Goal: Task Accomplishment & Management: Manage account settings

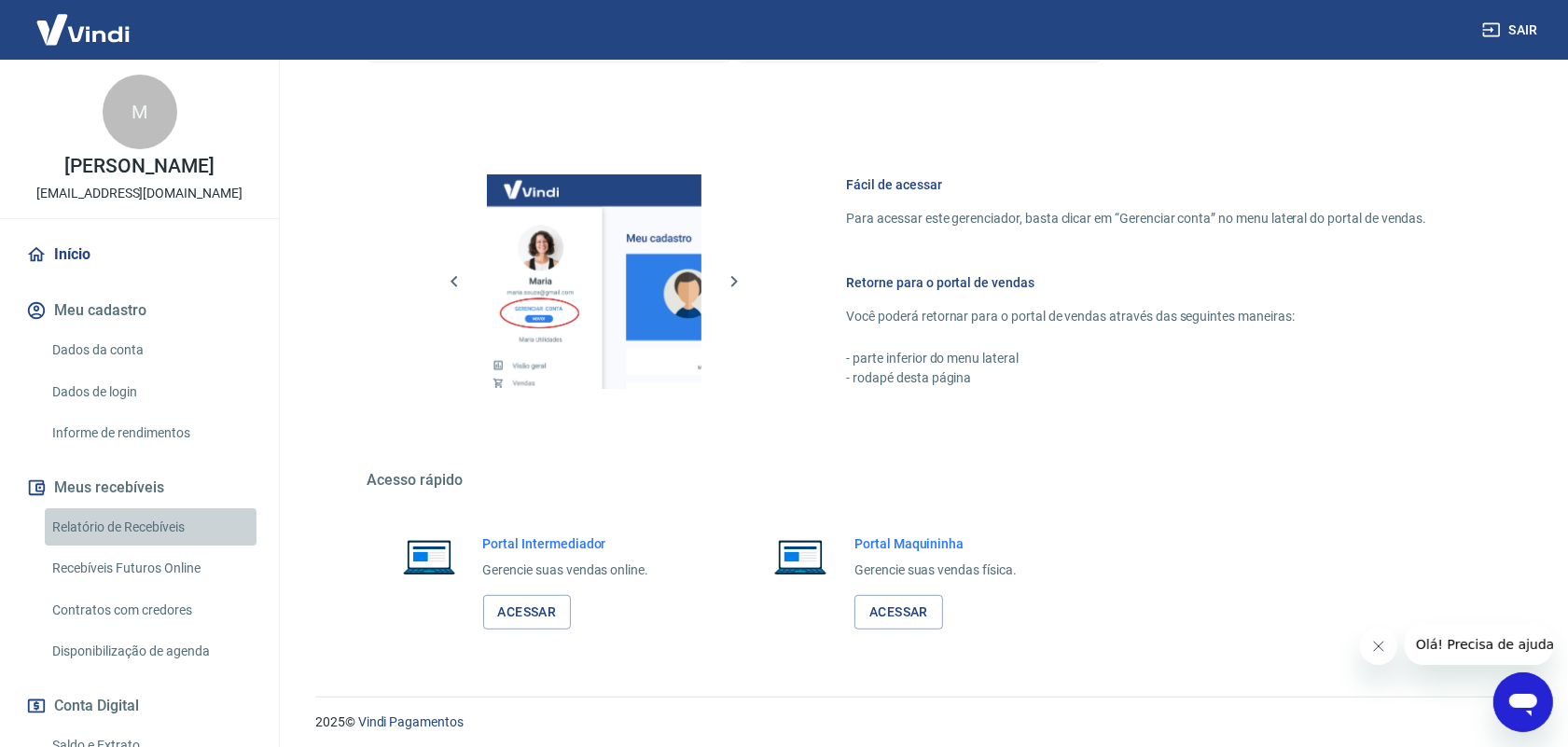
click at [151, 522] on link "Relatório de Recebíveis" at bounding box center [150, 527] width 212 height 38
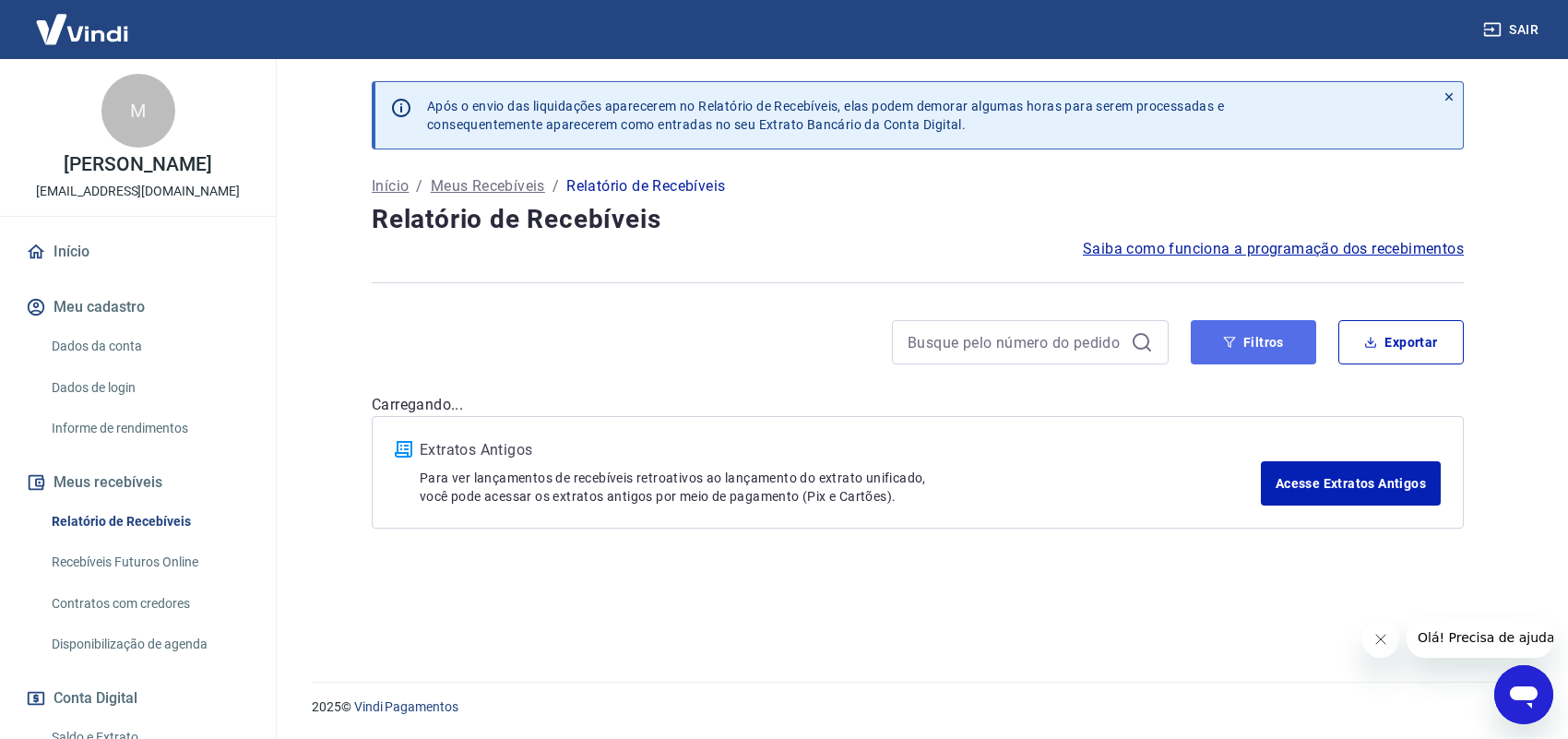
click at [1225, 346] on icon "button" at bounding box center [1230, 342] width 13 height 13
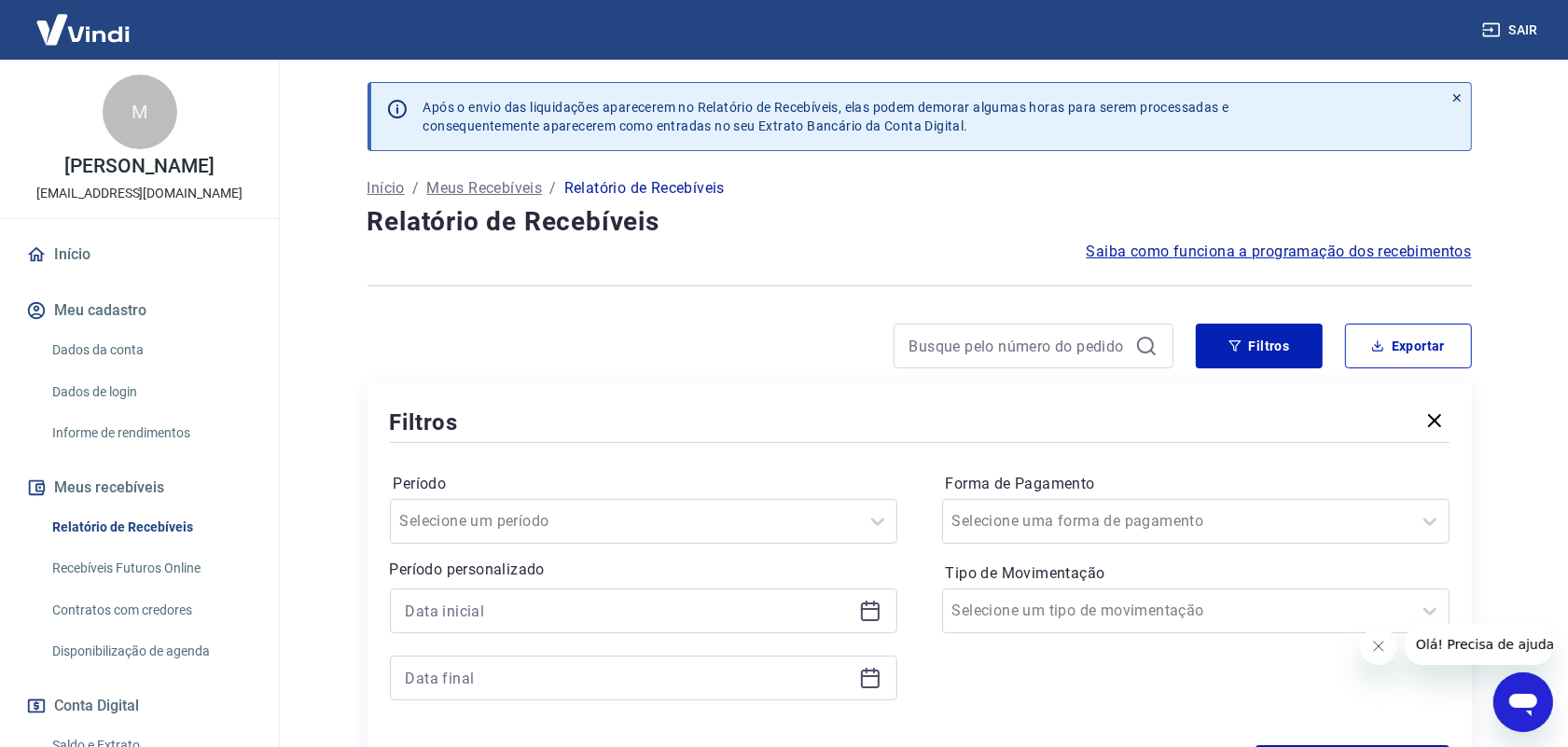
click at [870, 612] on icon at bounding box center [871, 610] width 23 height 23
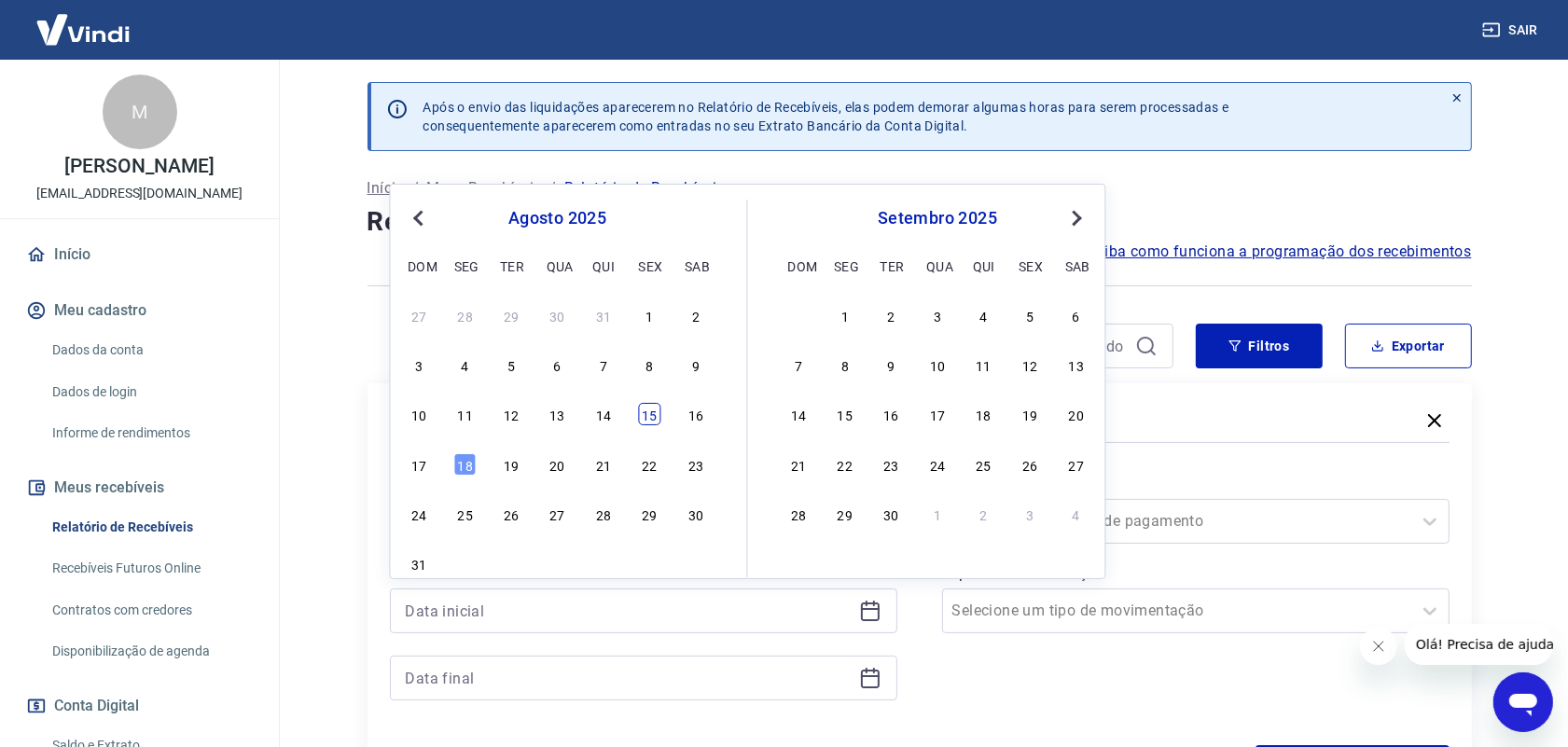
click at [655, 416] on div "15" at bounding box center [651, 414] width 23 height 23
type input "[DATE]"
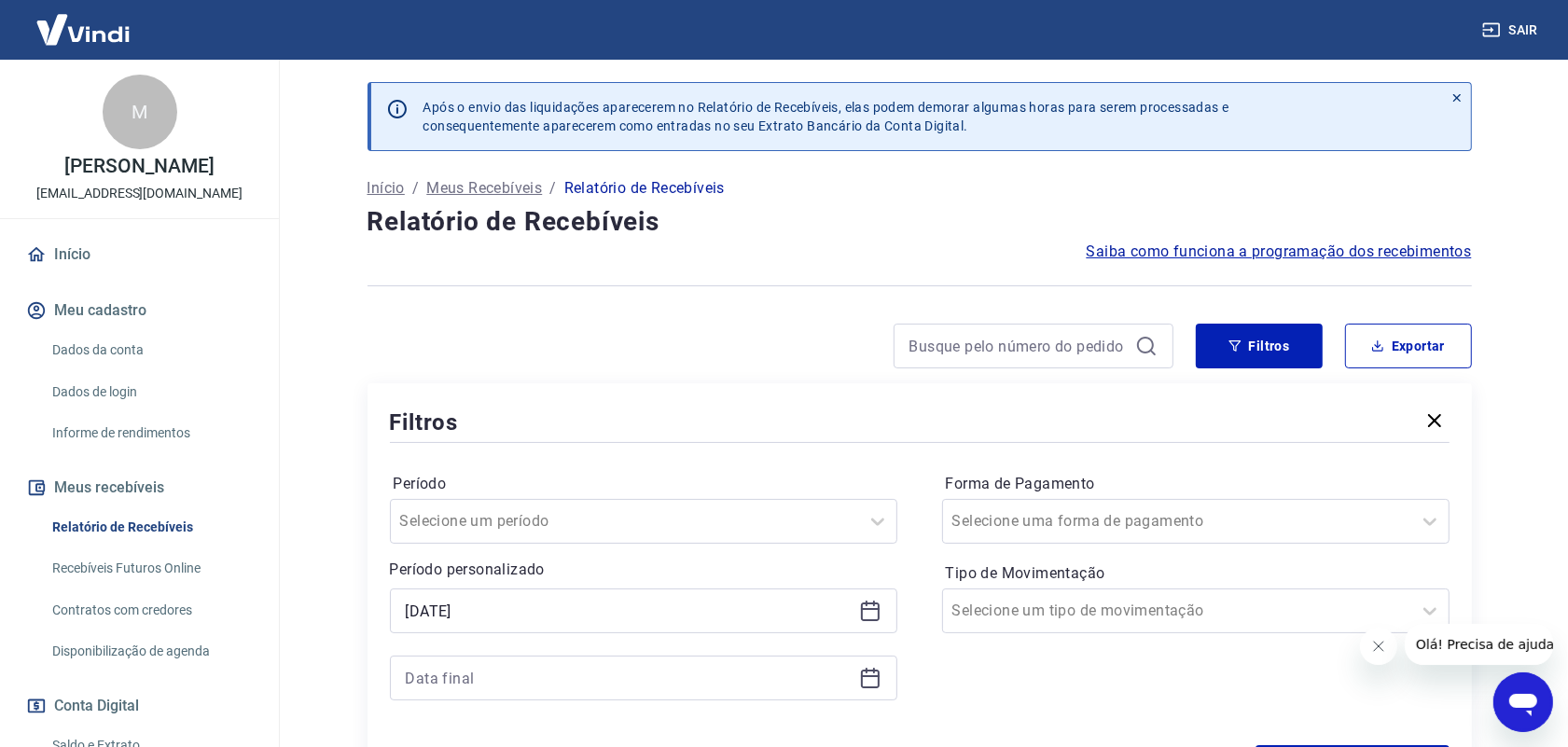
click at [867, 679] on icon at bounding box center [871, 678] width 23 height 23
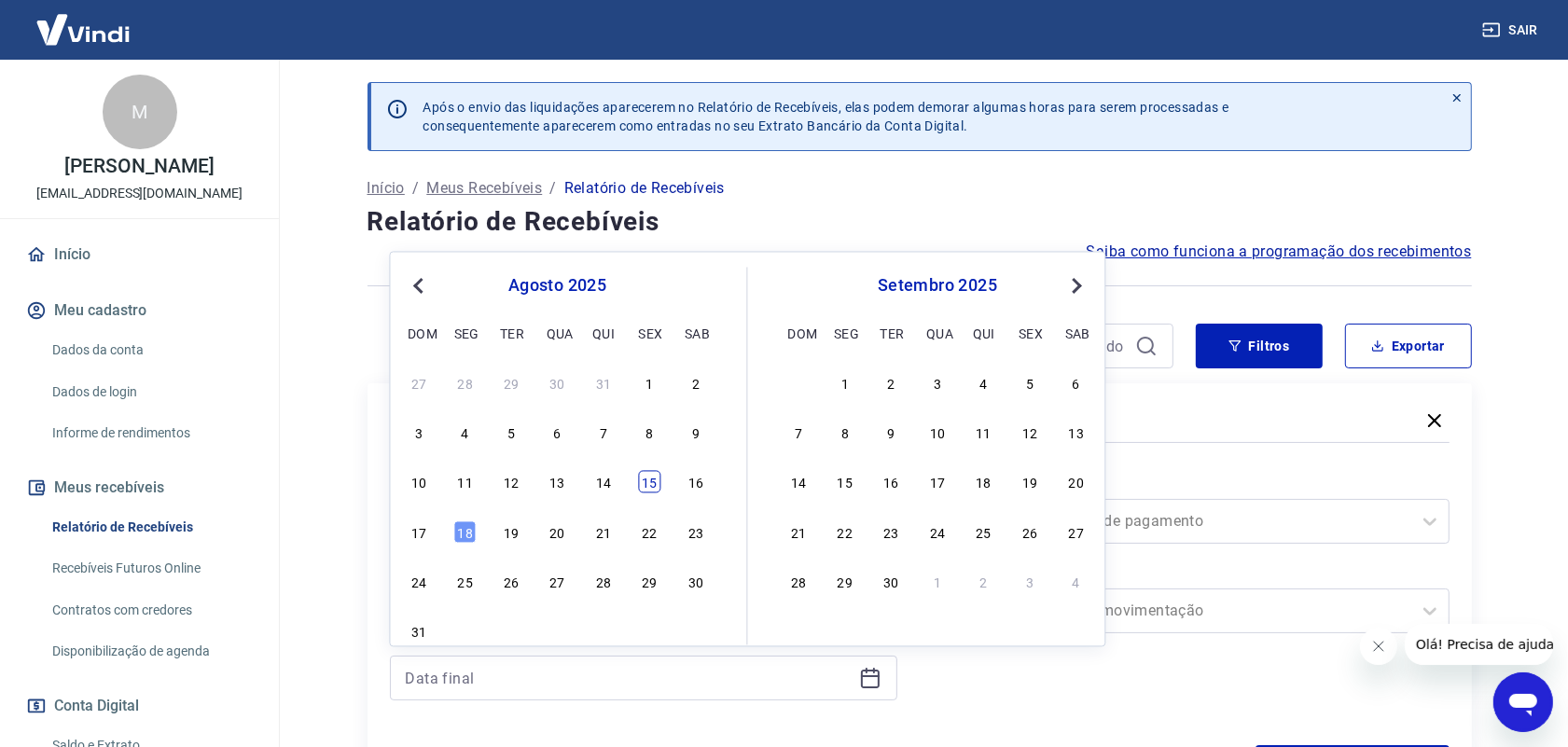
click at [657, 483] on div "15" at bounding box center [651, 483] width 23 height 23
type input "[DATE]"
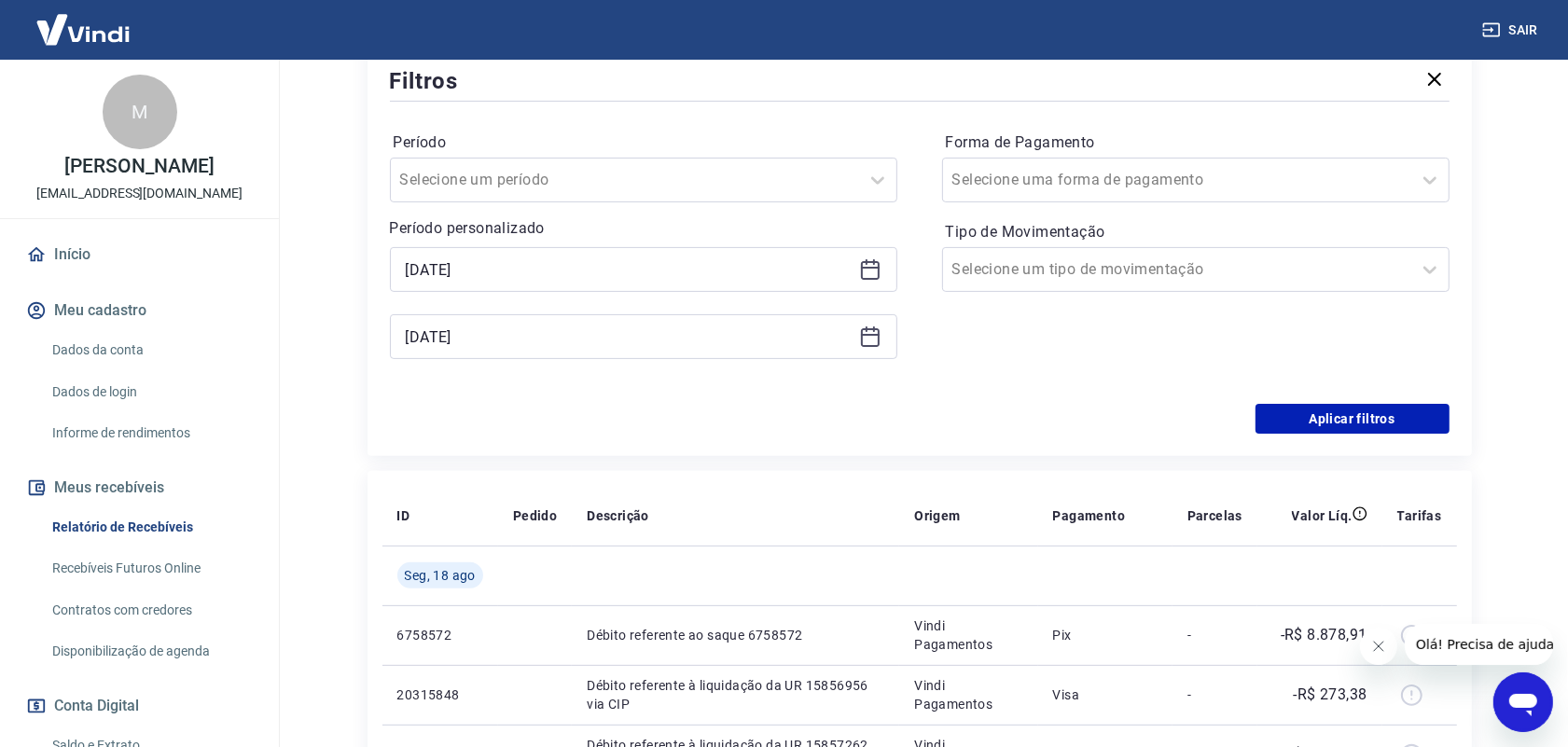
scroll to position [350, 0]
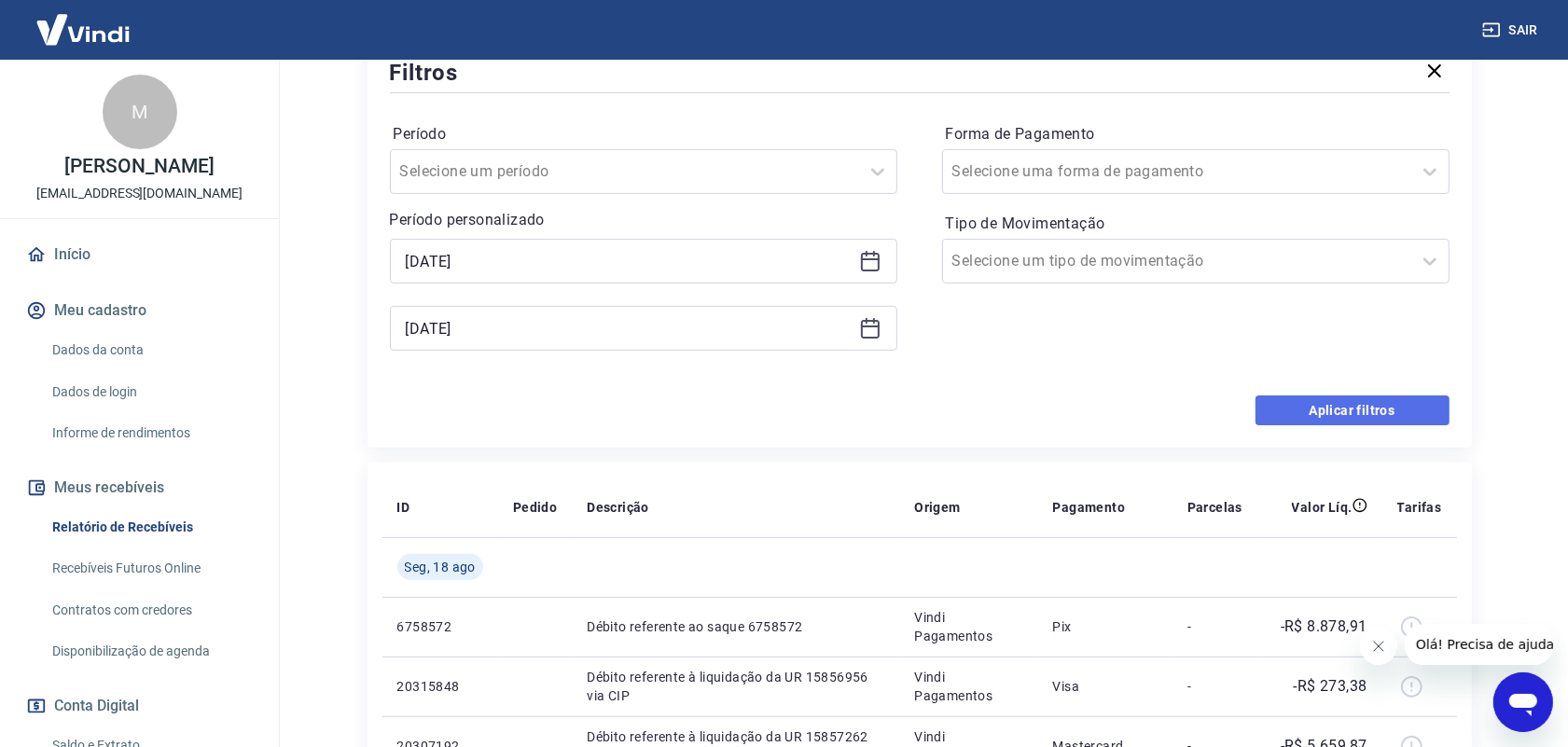
click at [1355, 413] on button "Aplicar filtros" at bounding box center [1352, 410] width 194 height 29
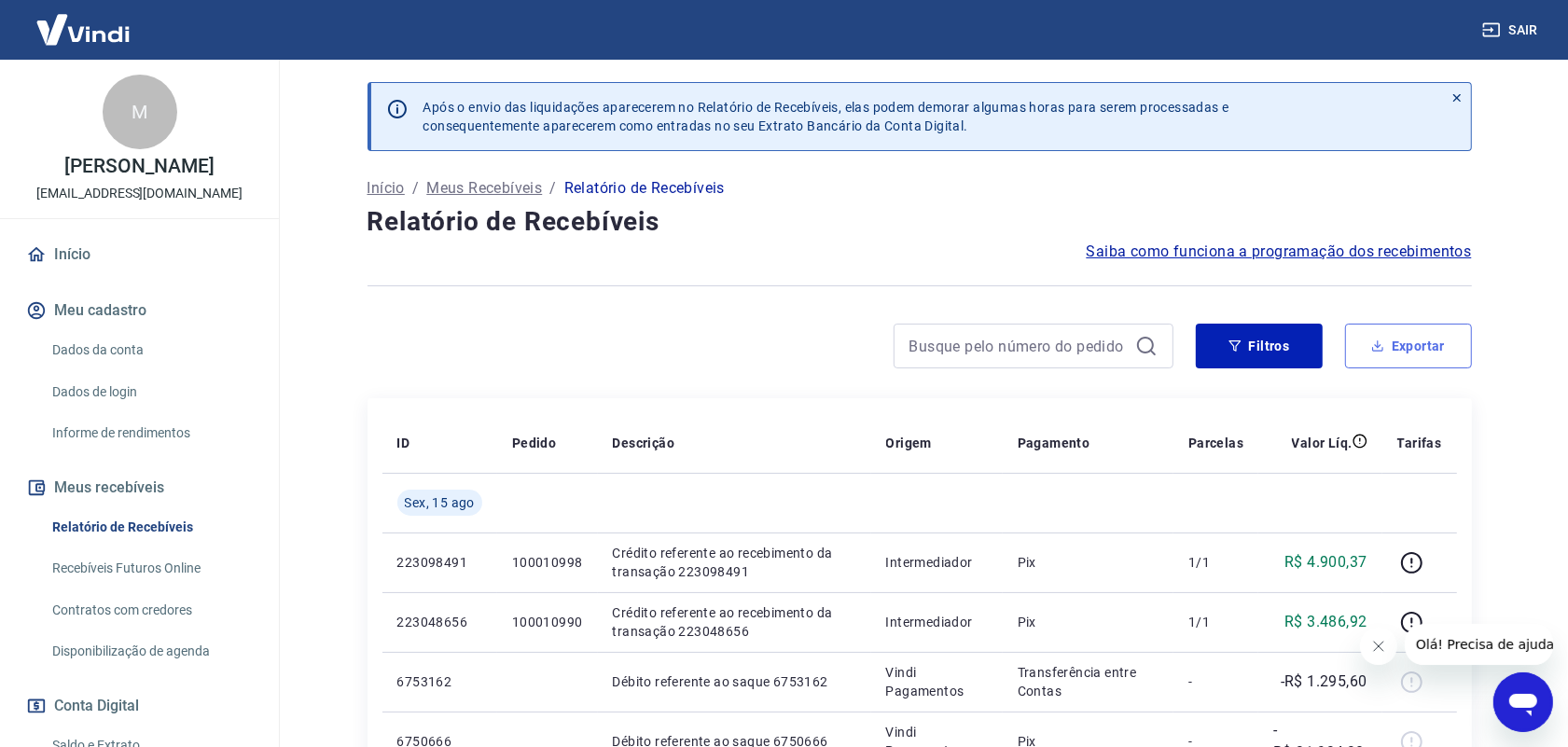
click at [1415, 346] on button "Exportar" at bounding box center [1409, 345] width 127 height 45
type input "[DATE]"
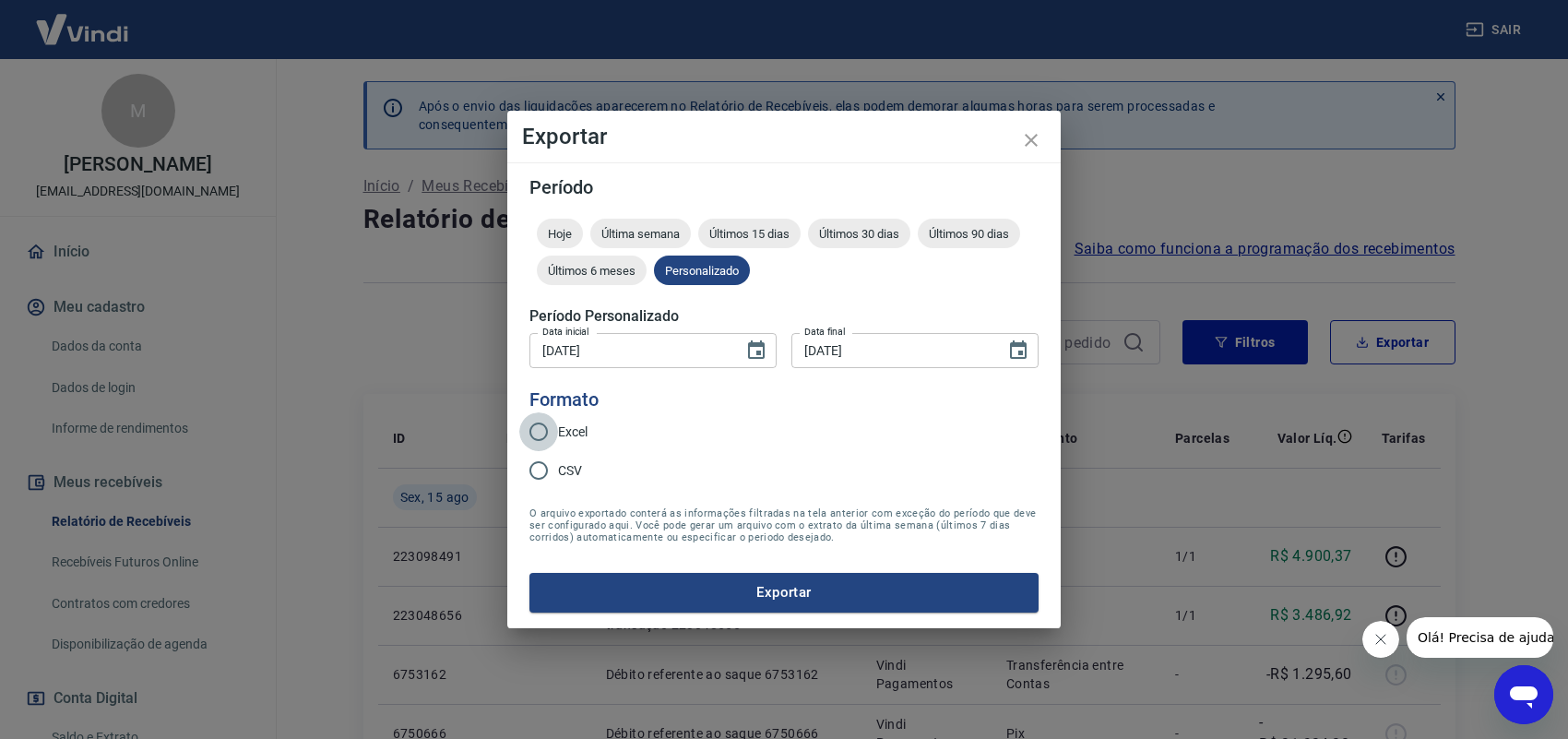
click at [545, 430] on input "Excel" at bounding box center [539, 431] width 38 height 38
radio input "true"
click at [797, 583] on button "Exportar" at bounding box center [784, 592] width 510 height 38
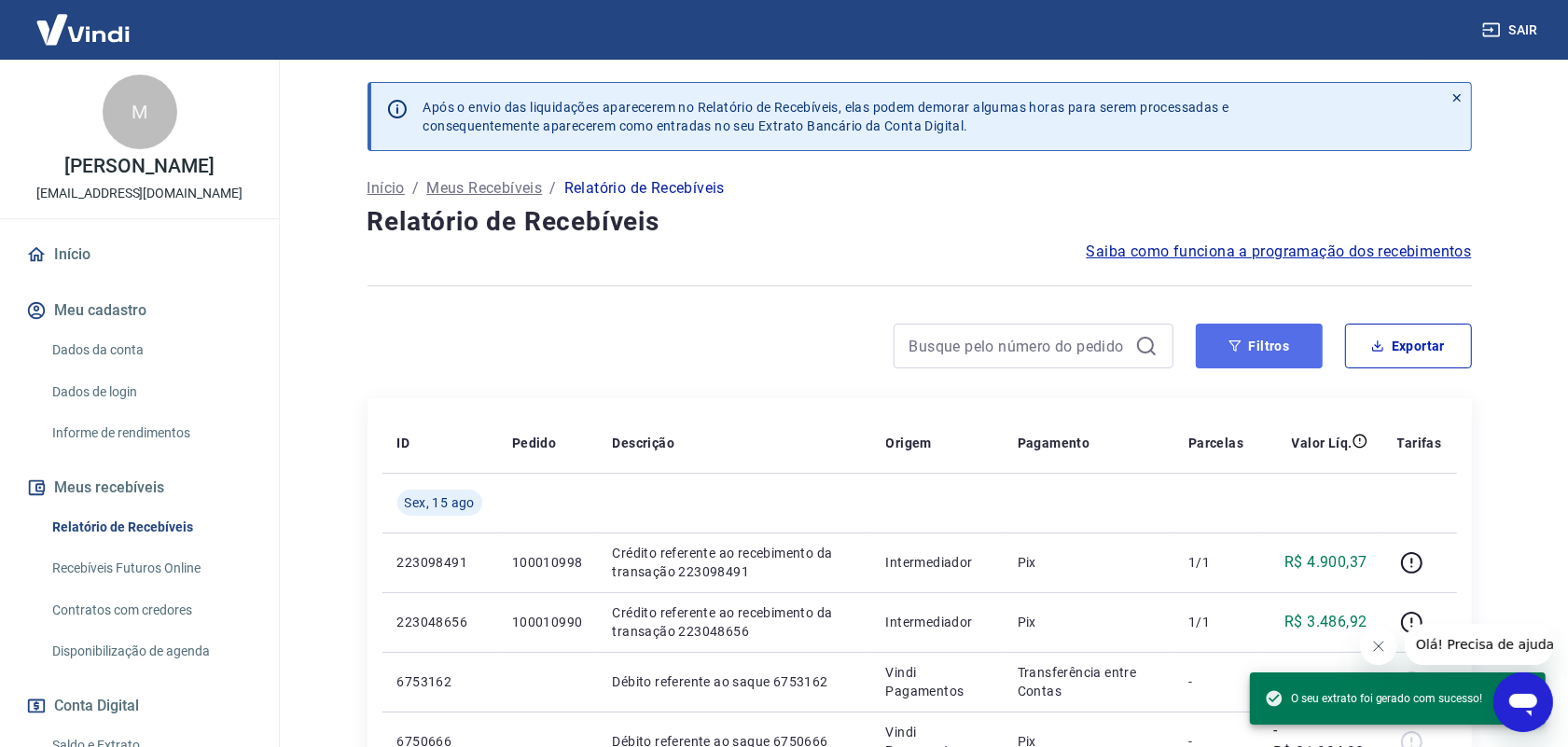
click at [1247, 336] on button "Filtros" at bounding box center [1259, 345] width 127 height 45
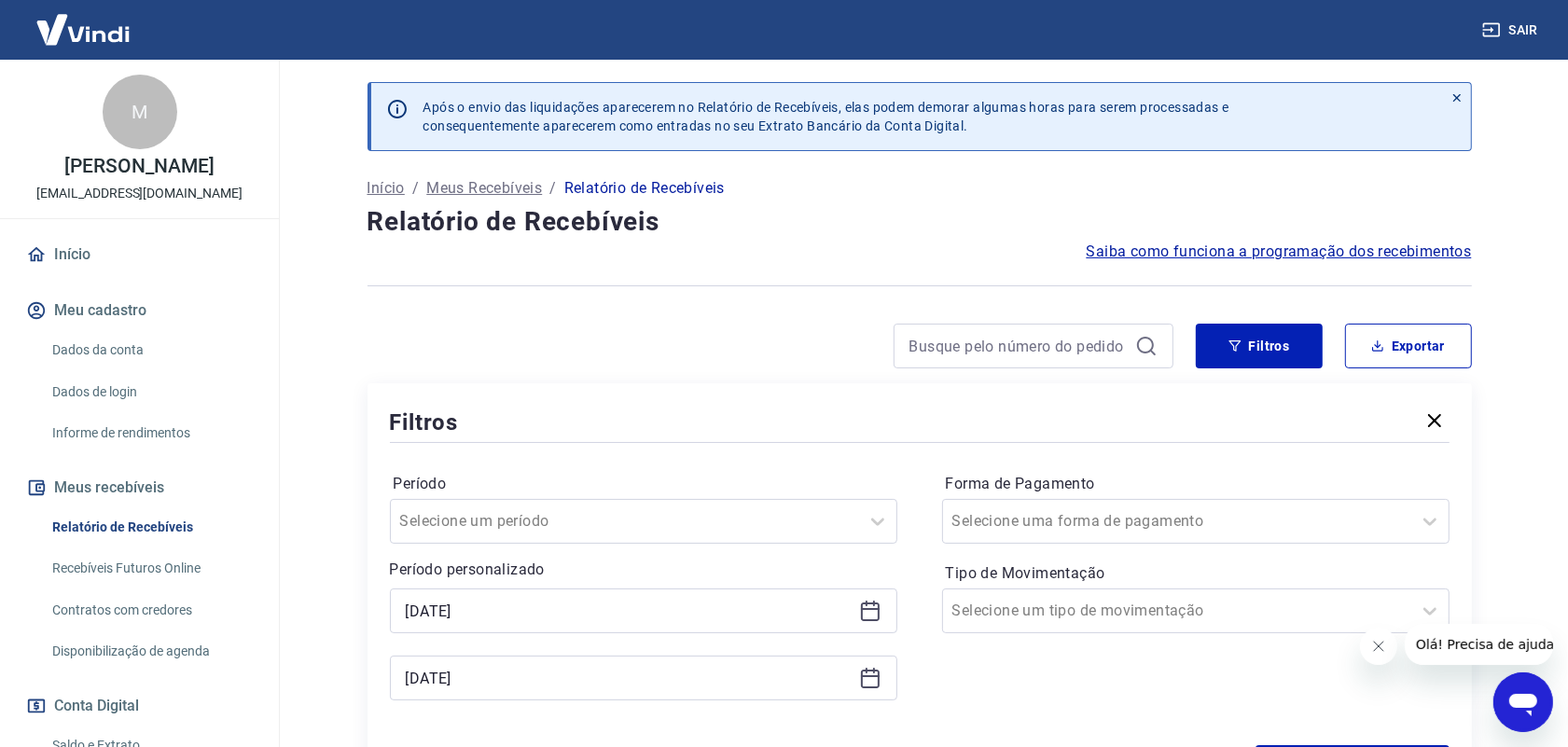
click at [862, 617] on icon at bounding box center [871, 610] width 23 height 23
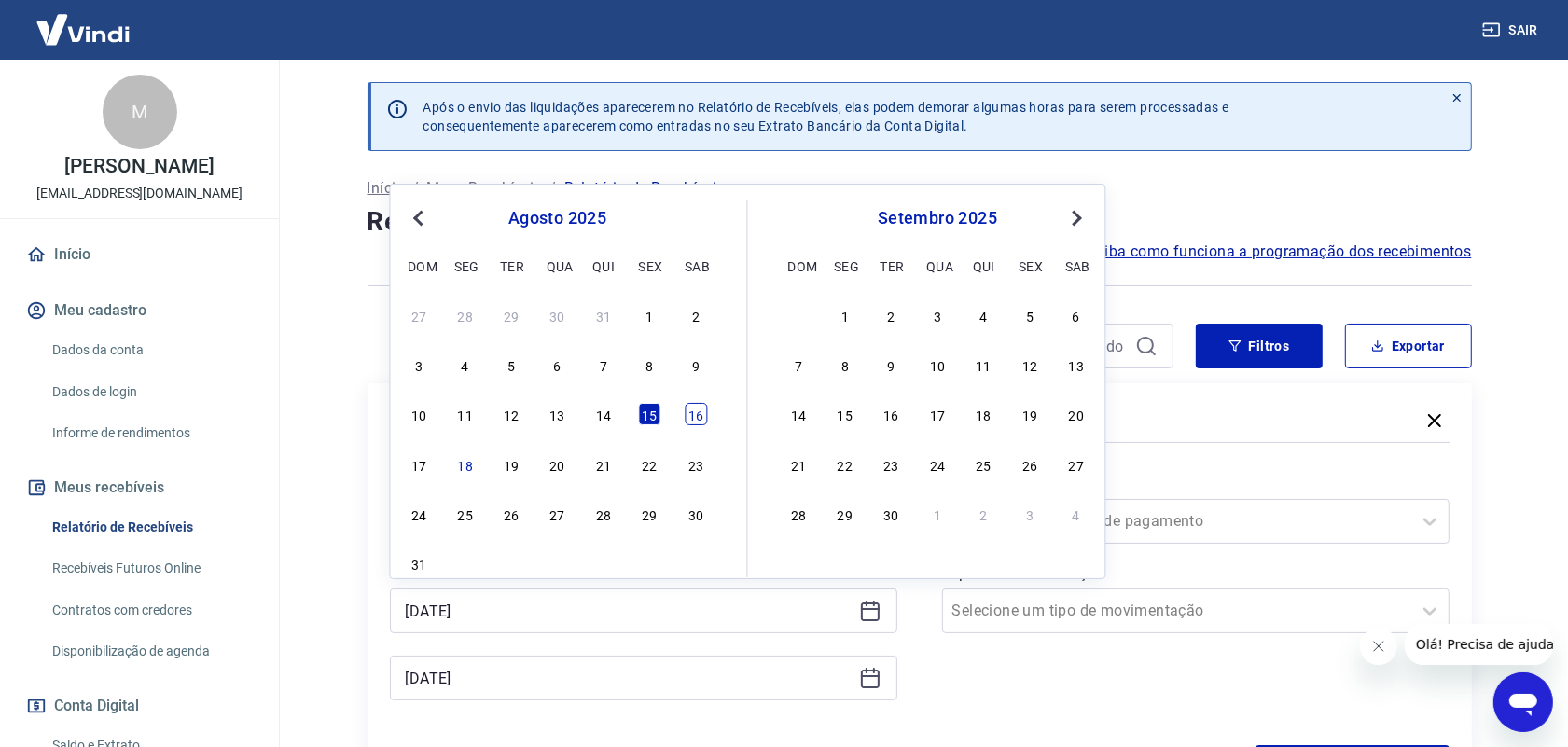
click at [701, 415] on div "16" at bounding box center [696, 414] width 23 height 23
type input "[DATE]"
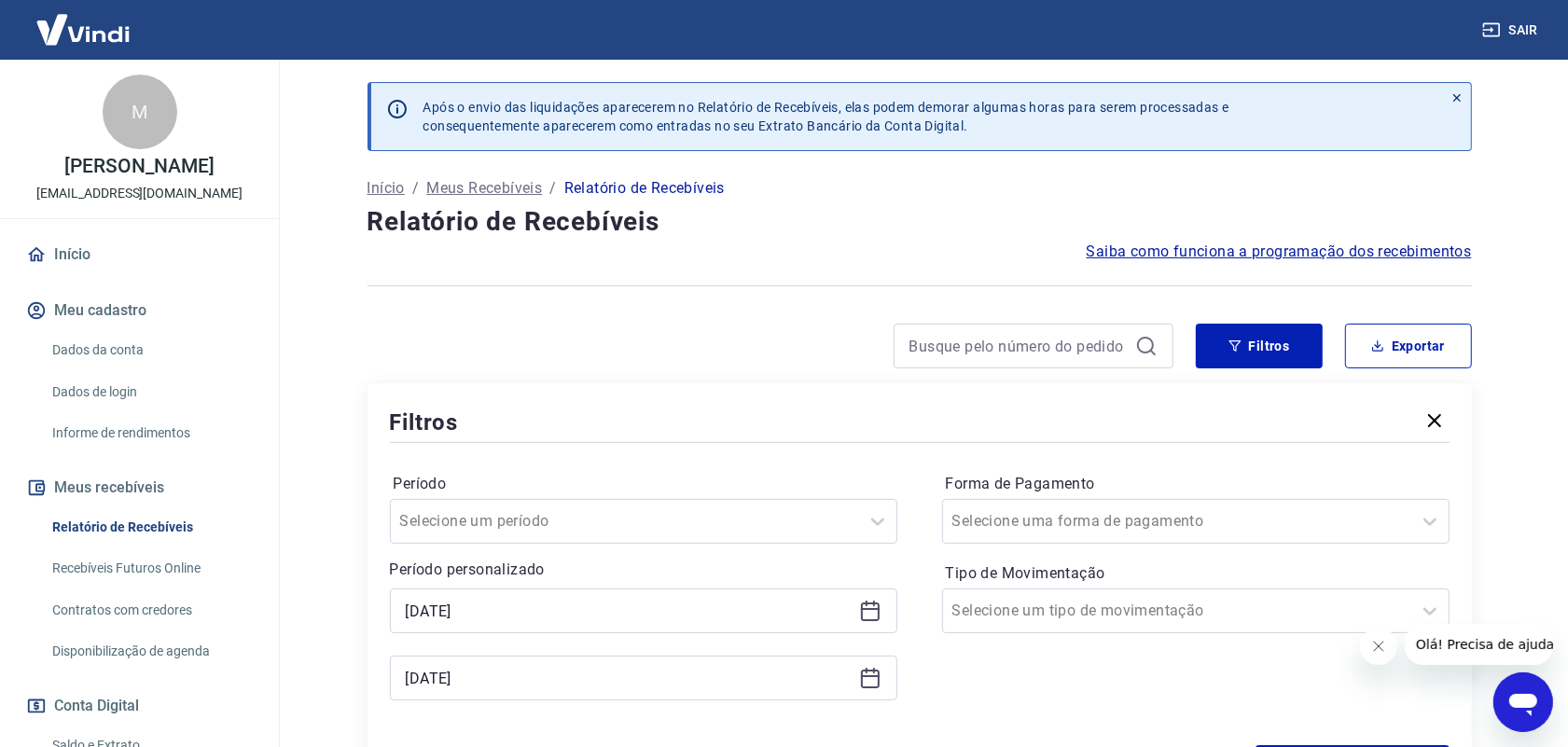
click at [876, 682] on icon at bounding box center [871, 678] width 23 height 23
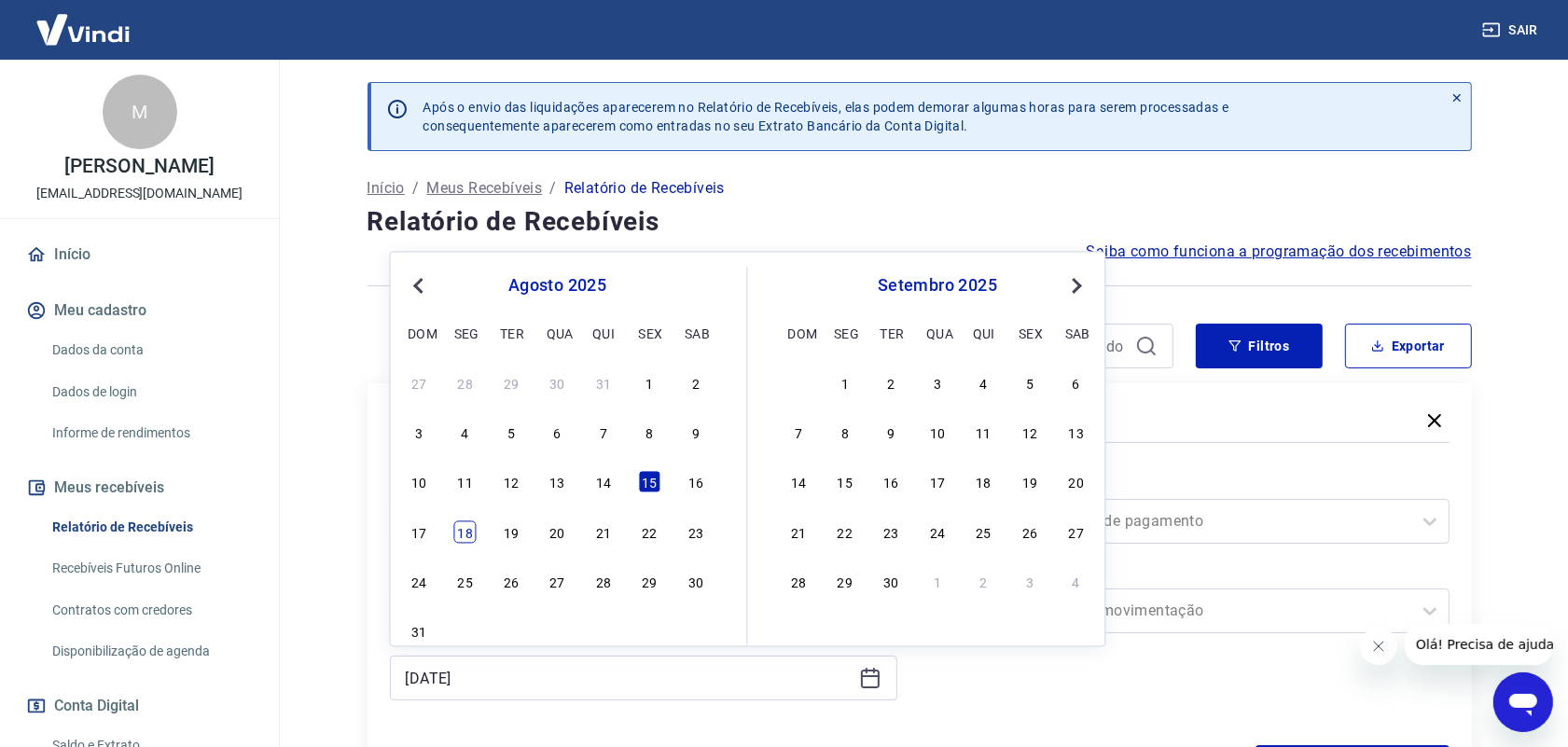
click at [468, 537] on div "18" at bounding box center [466, 532] width 23 height 23
type input "[DATE]"
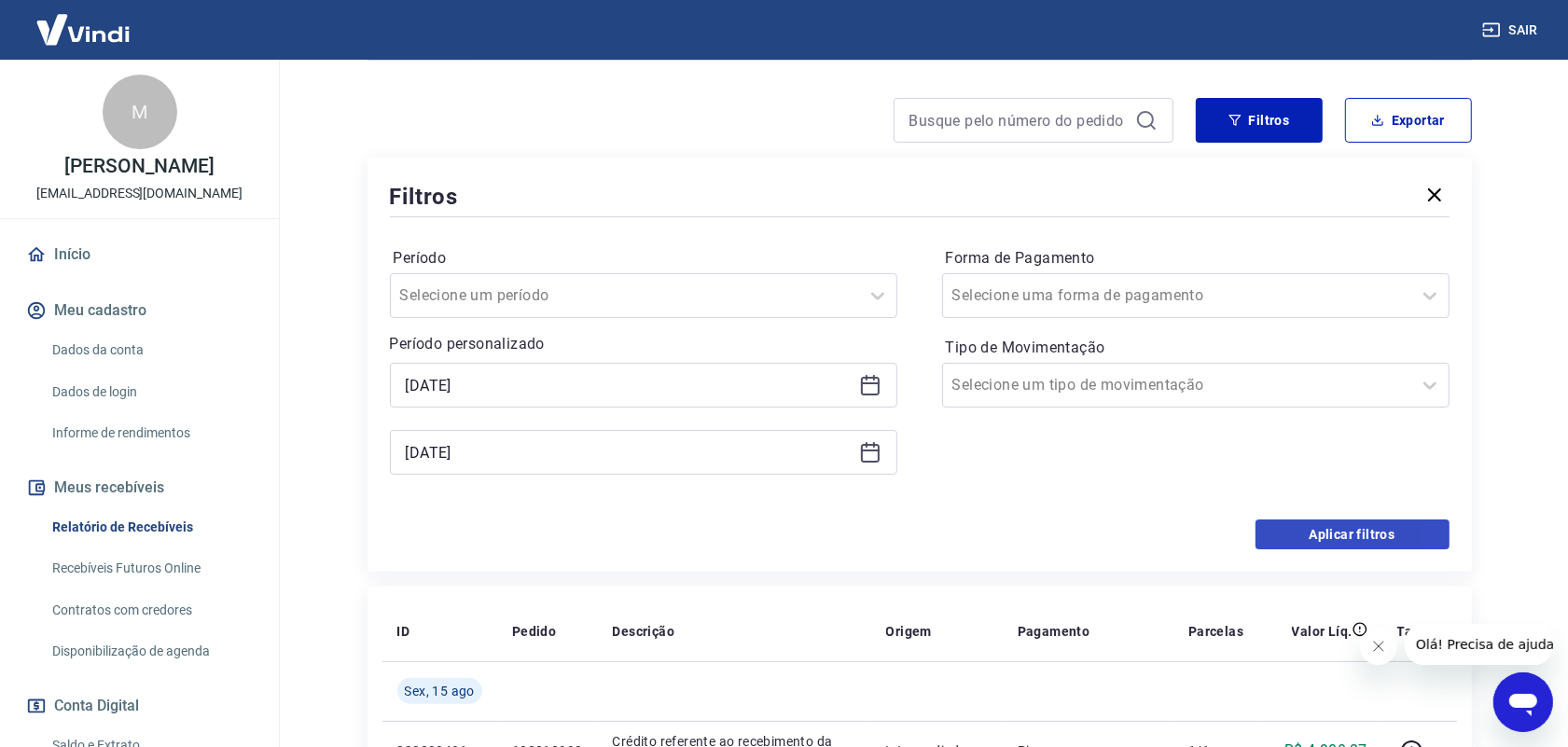
scroll to position [233, 0]
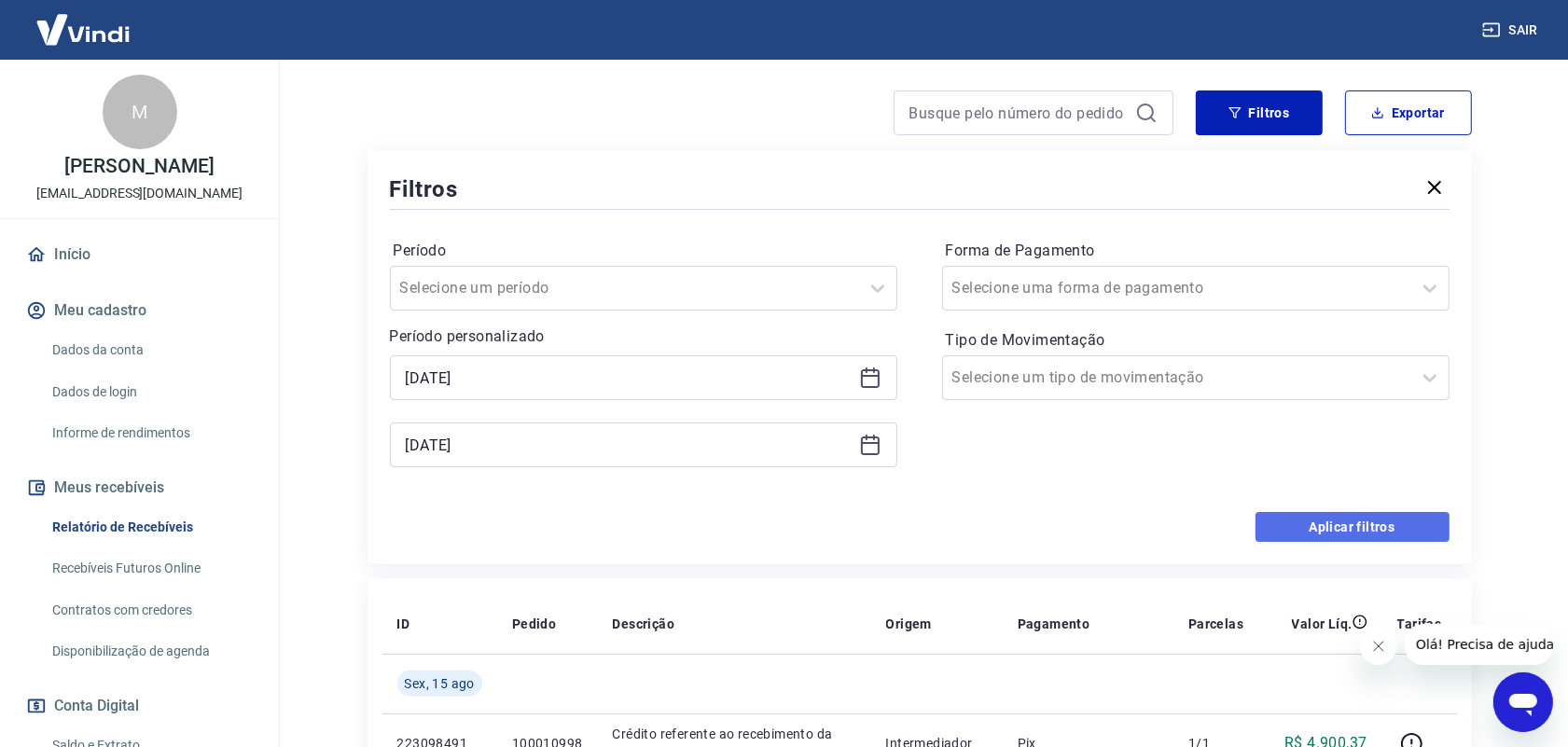
click at [1330, 529] on button "Aplicar filtros" at bounding box center [1352, 526] width 194 height 29
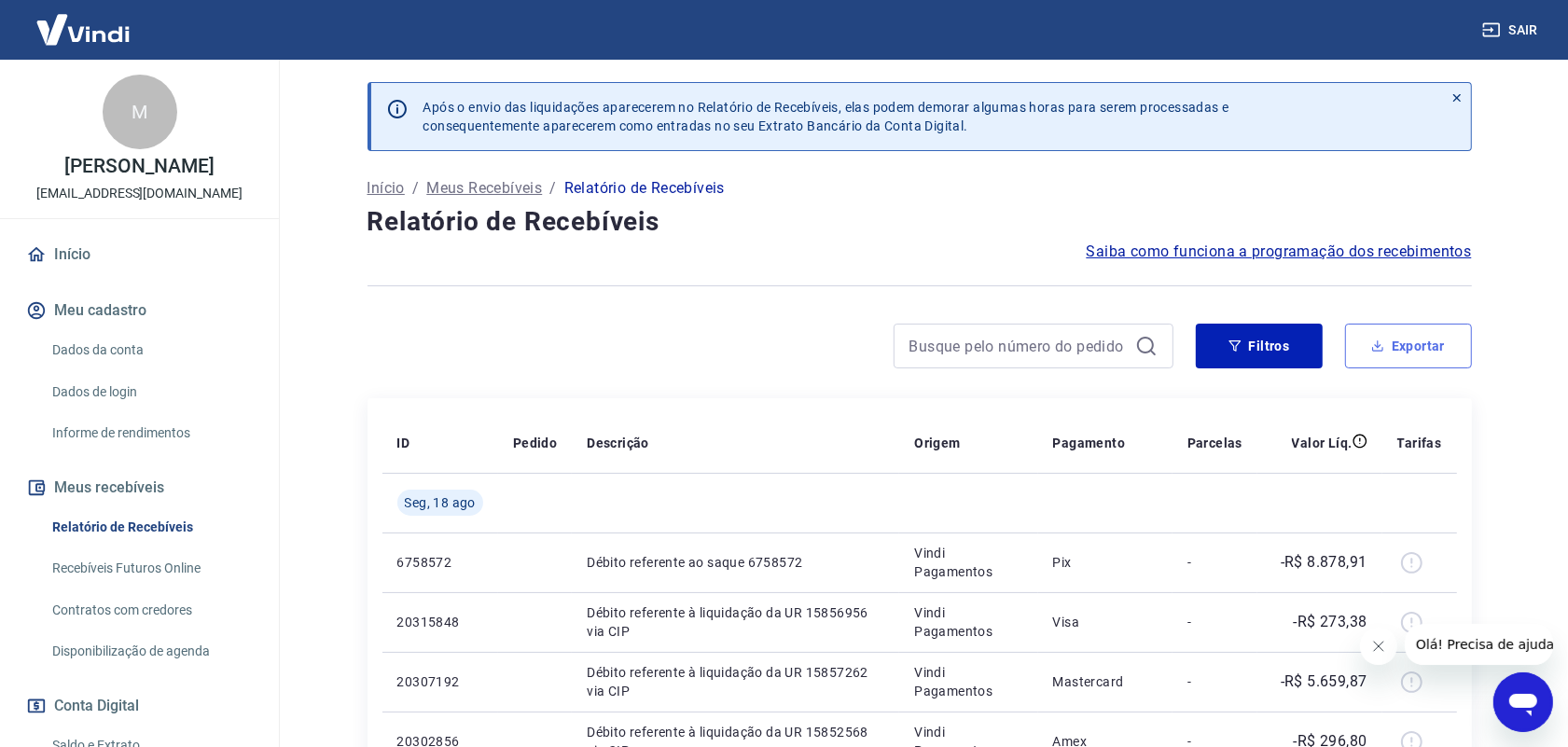
click at [1407, 348] on button "Exportar" at bounding box center [1409, 345] width 127 height 45
type input "[DATE]"
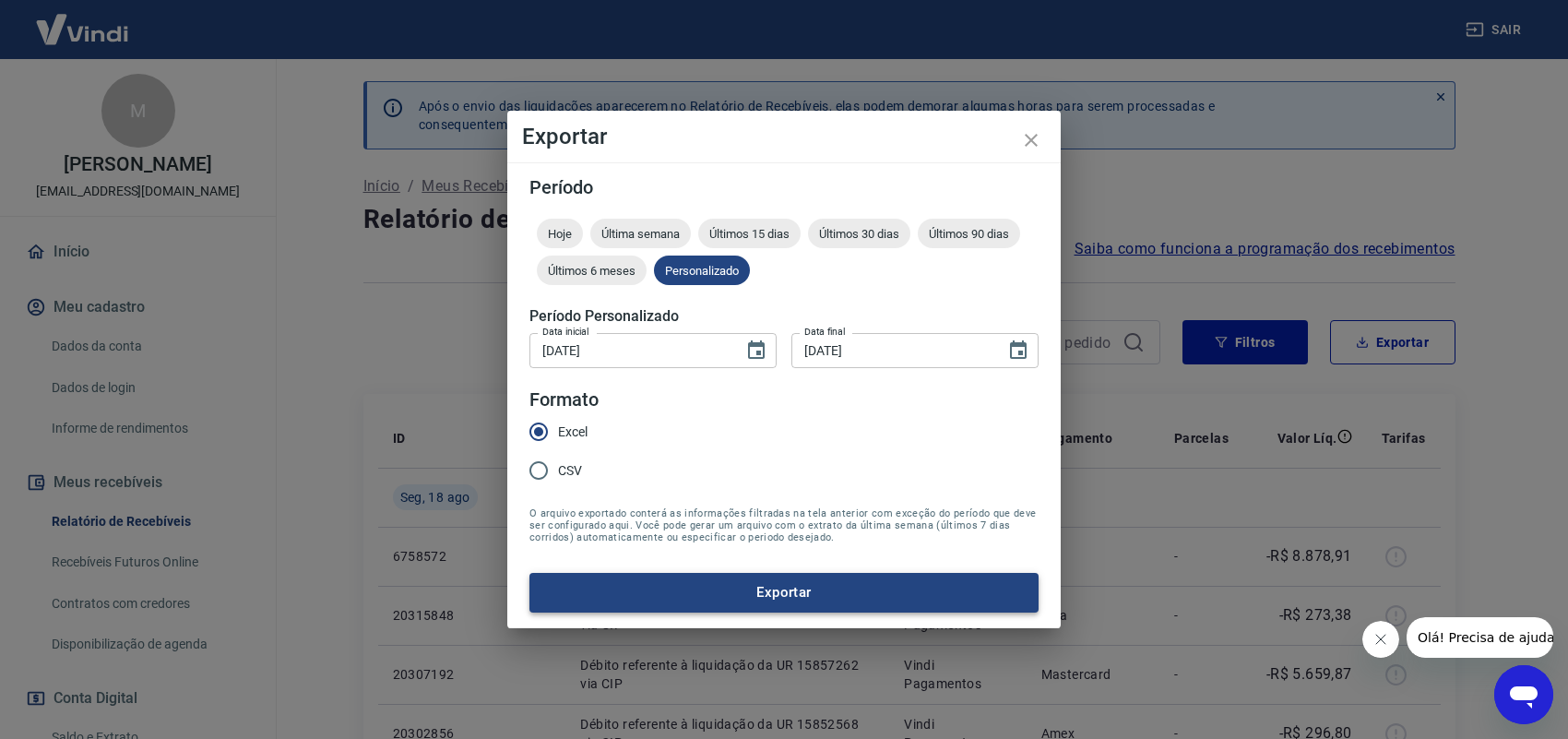
click at [786, 592] on button "Exportar" at bounding box center [784, 592] width 510 height 38
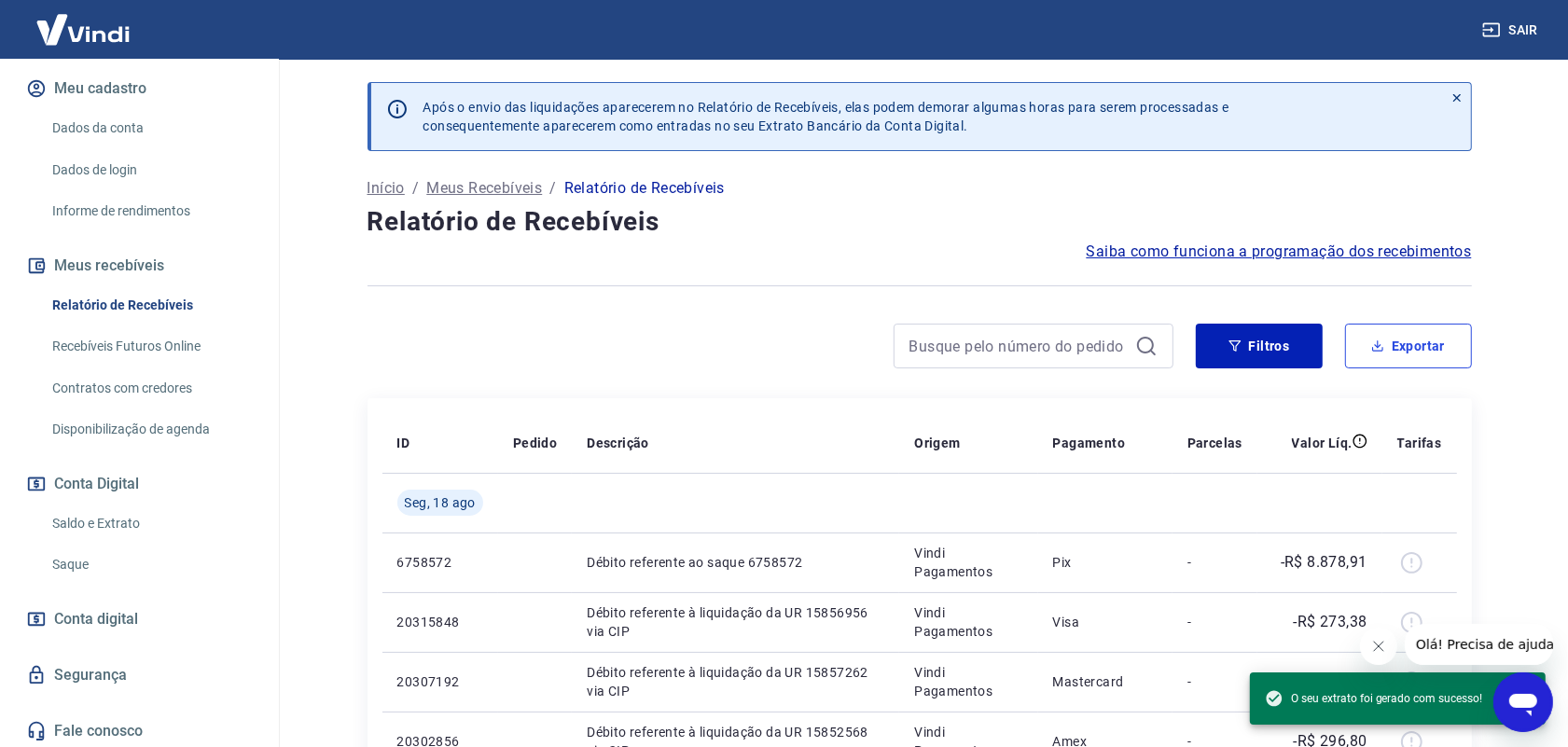
scroll to position [225, 0]
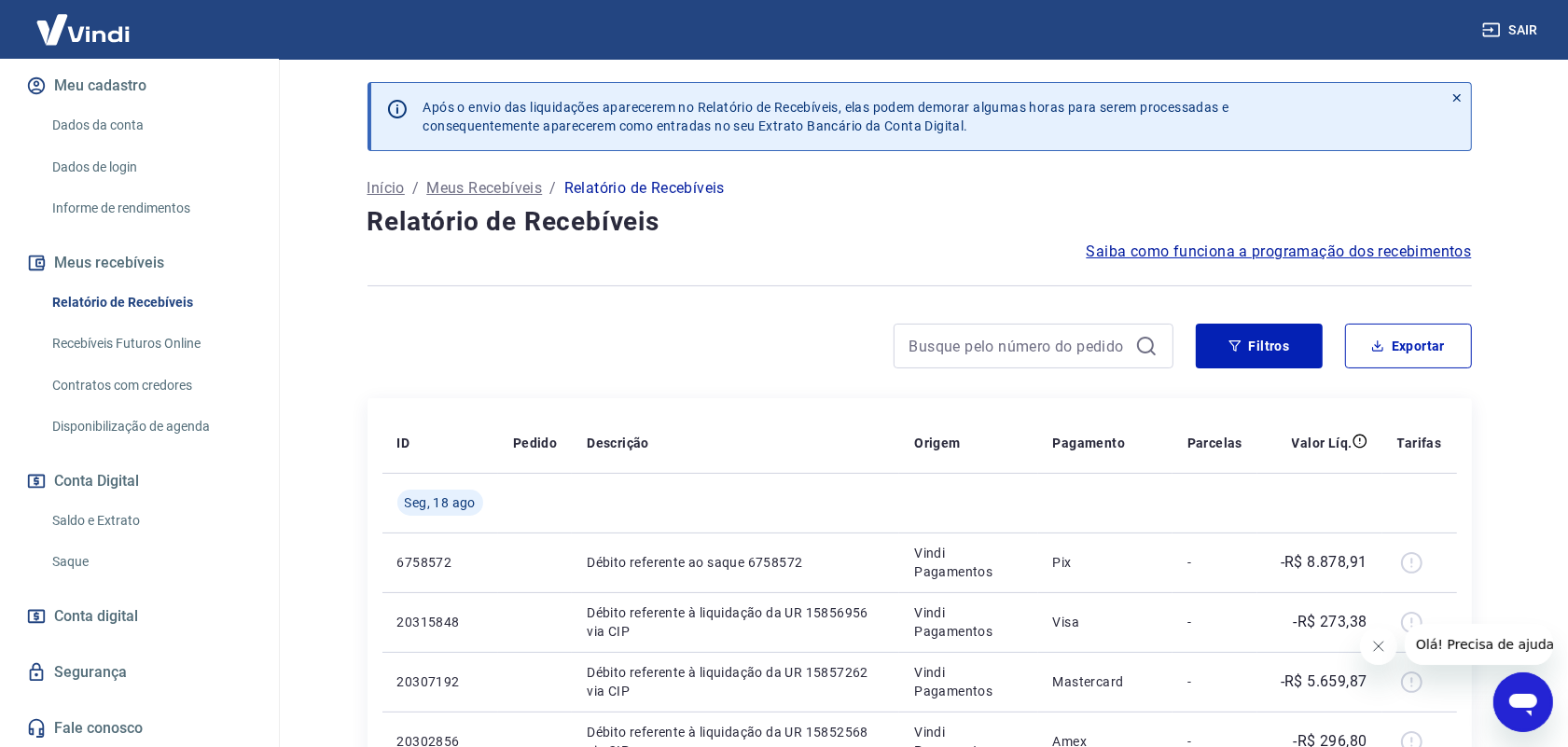
click at [80, 564] on link "Saque" at bounding box center [150, 561] width 212 height 38
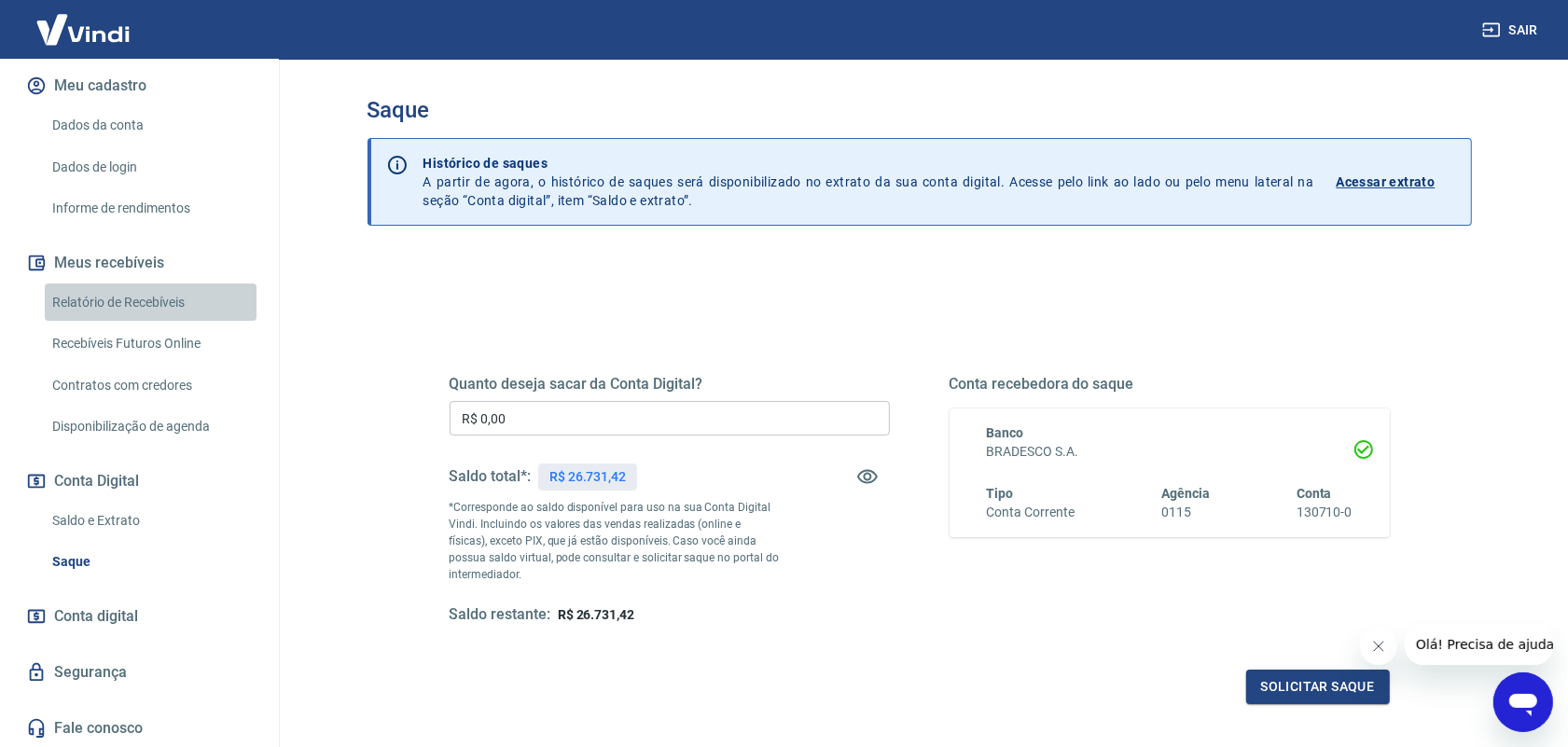
click at [168, 299] on link "Relatório de Recebíveis" at bounding box center [150, 302] width 212 height 38
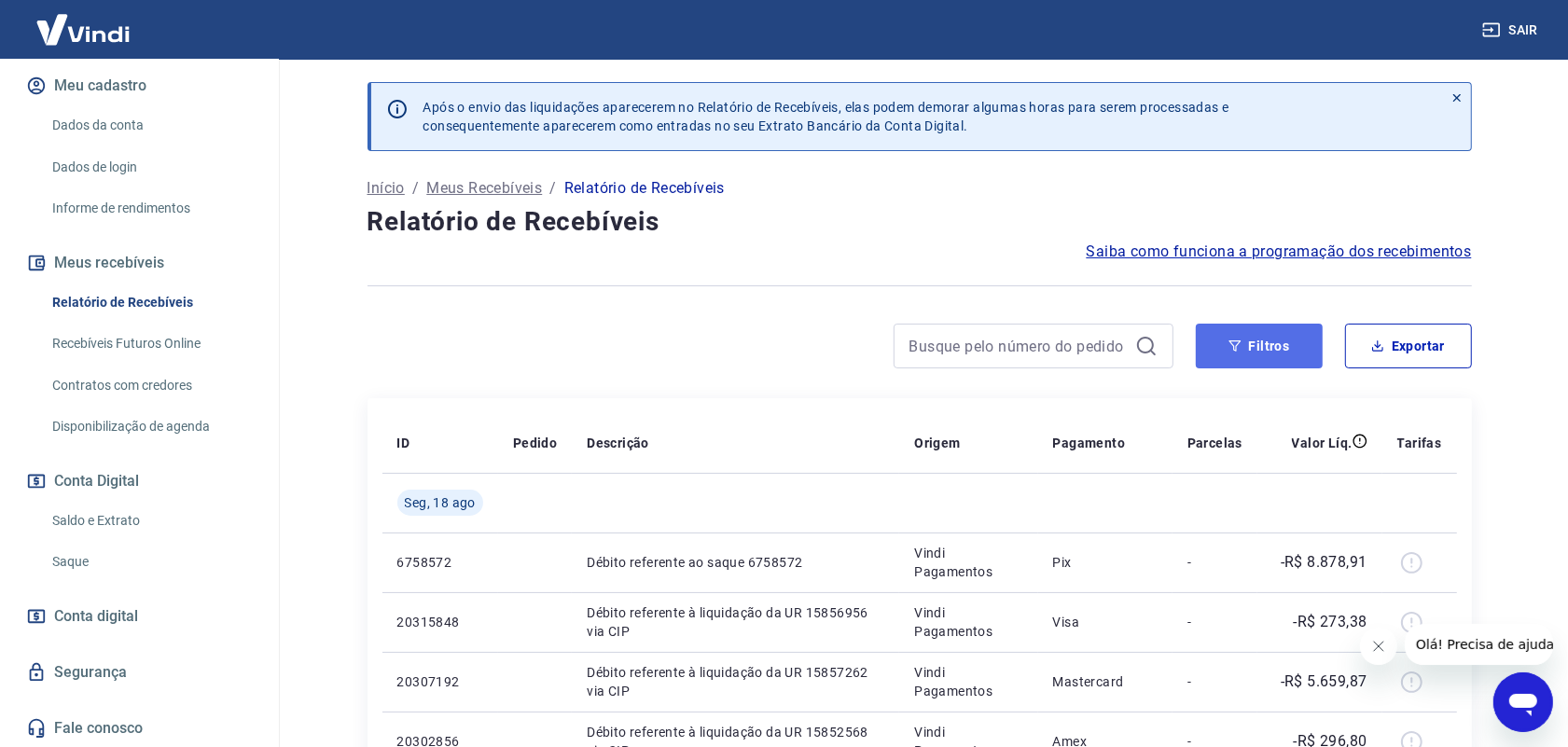
click at [1261, 347] on button "Filtros" at bounding box center [1259, 345] width 127 height 45
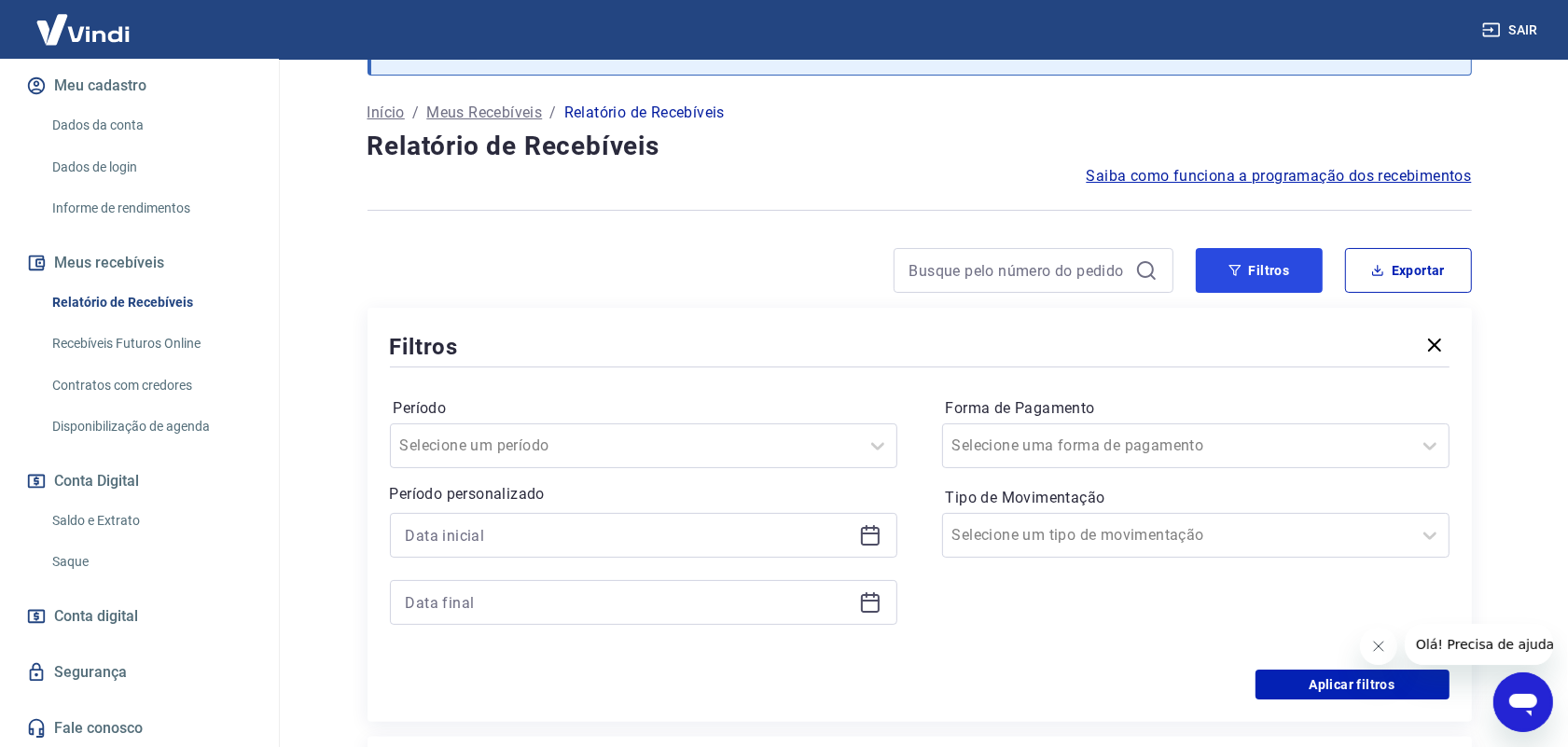
scroll to position [117, 0]
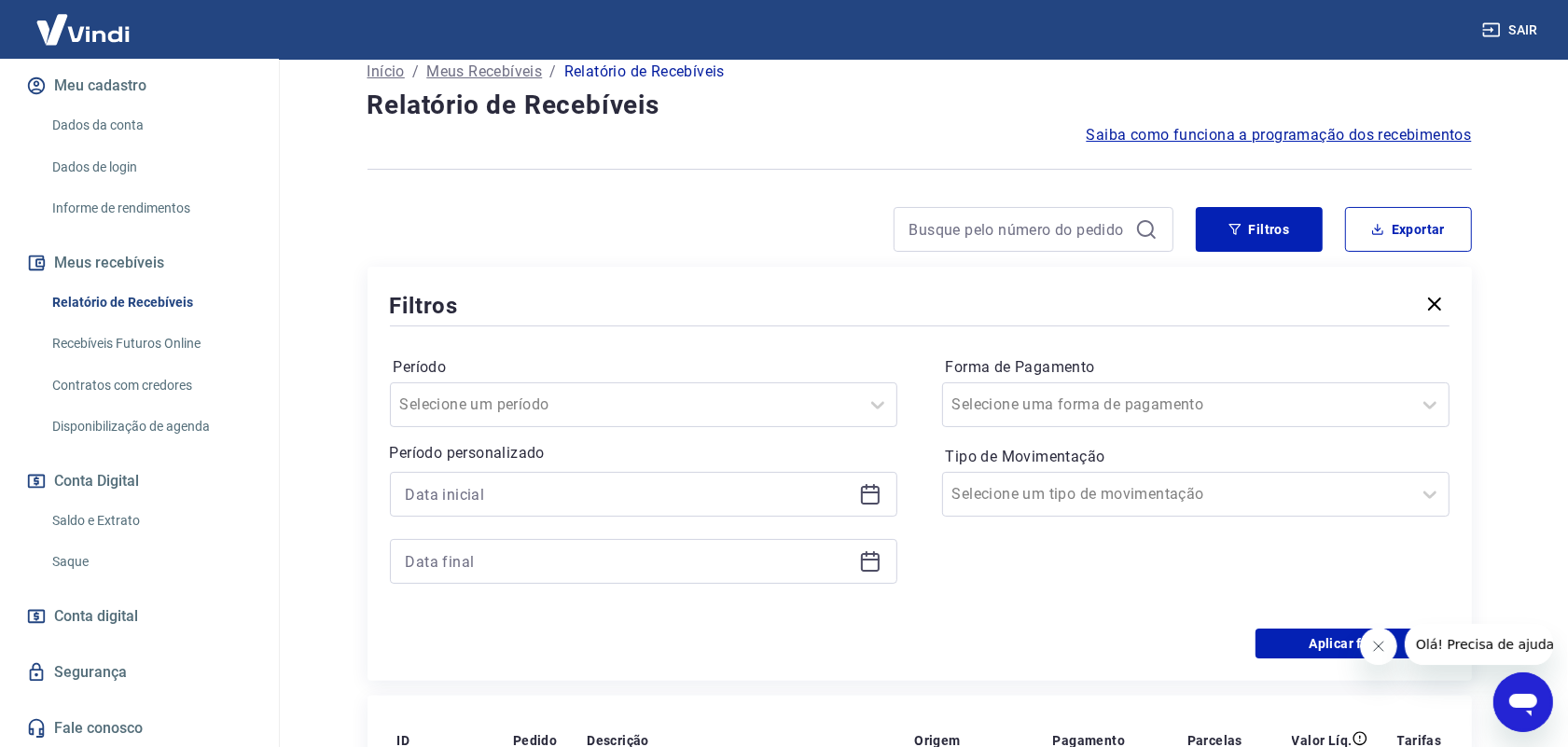
click at [867, 499] on icon at bounding box center [871, 494] width 23 height 23
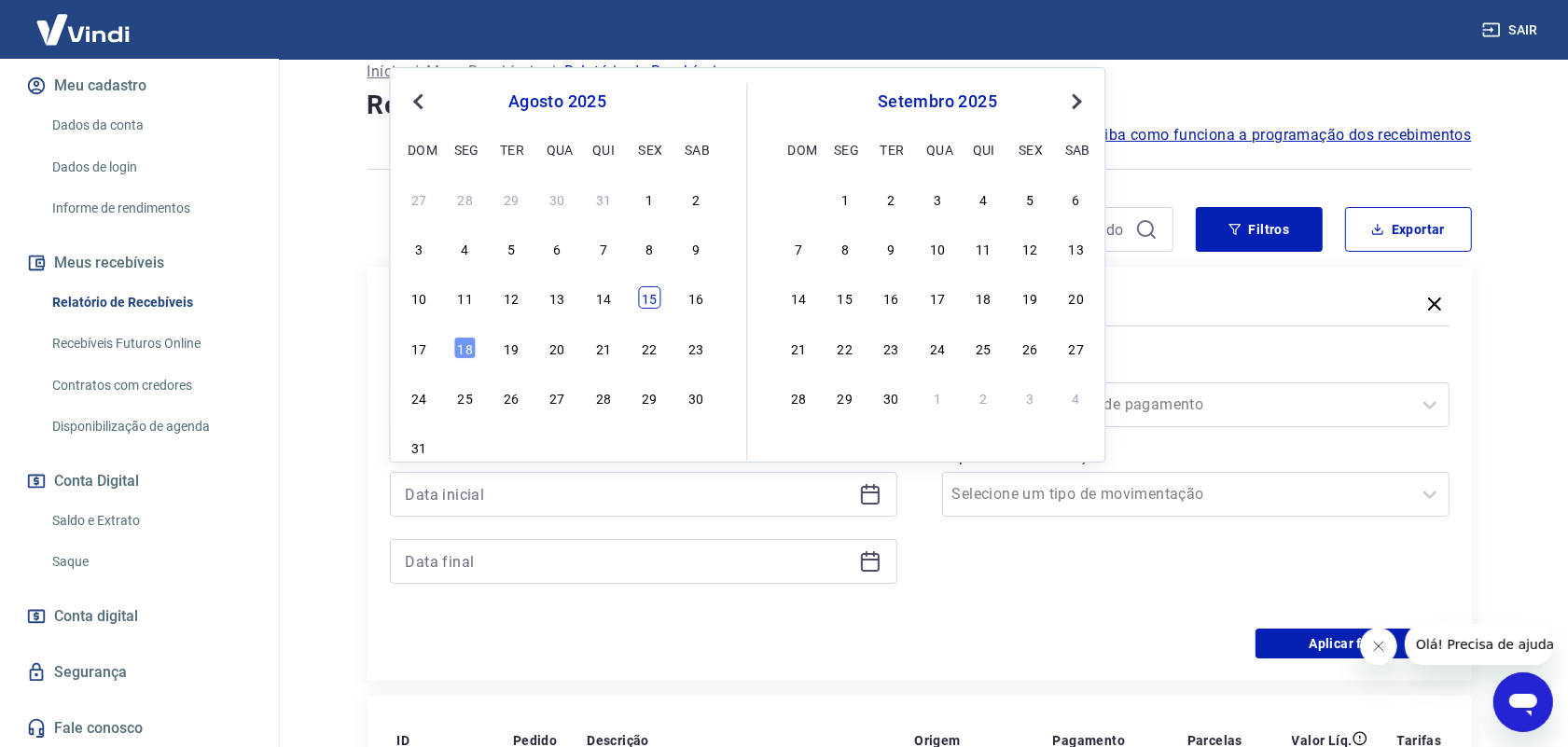
click at [644, 301] on div "15" at bounding box center [651, 298] width 23 height 23
type input "[DATE]"
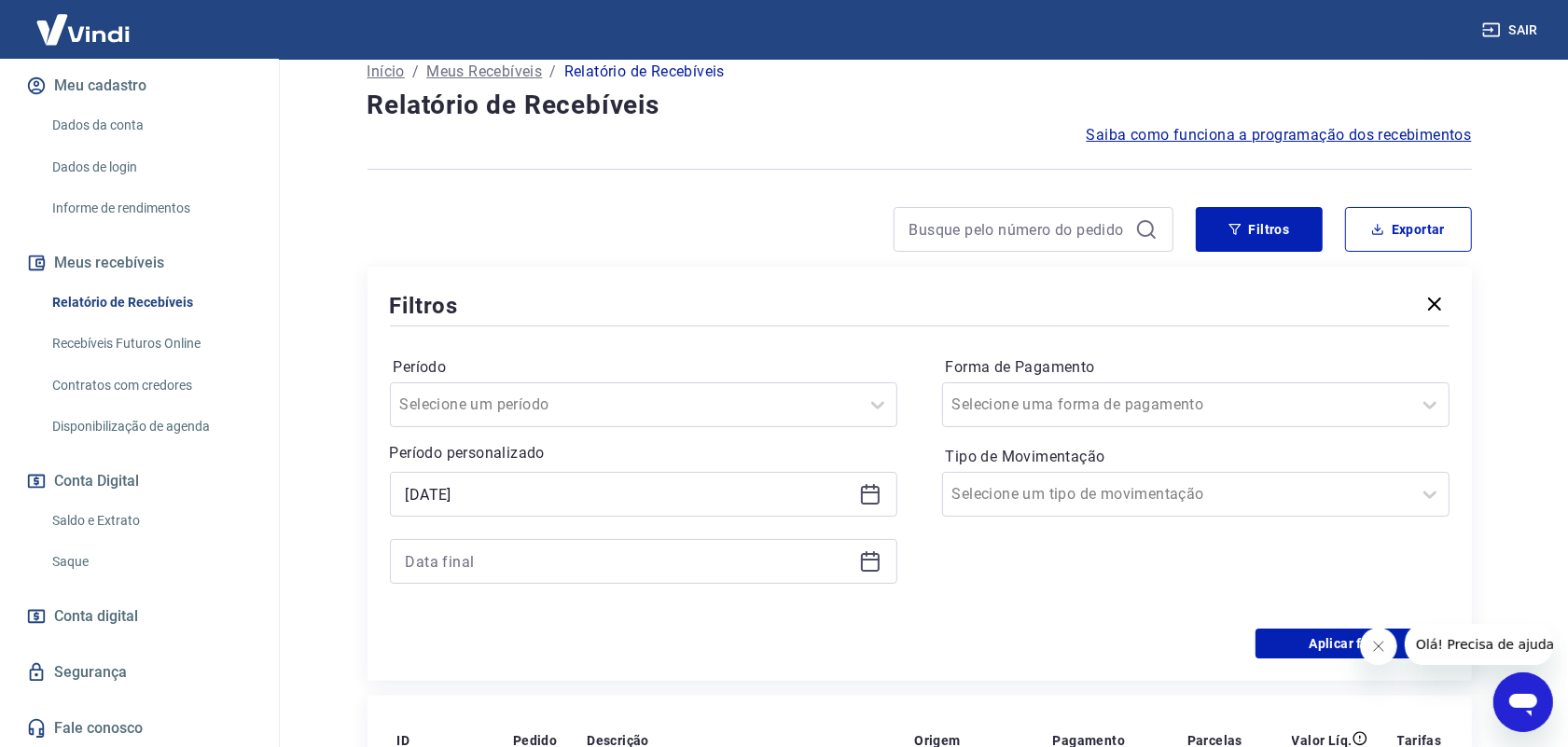
click at [870, 566] on icon at bounding box center [871, 561] width 23 height 23
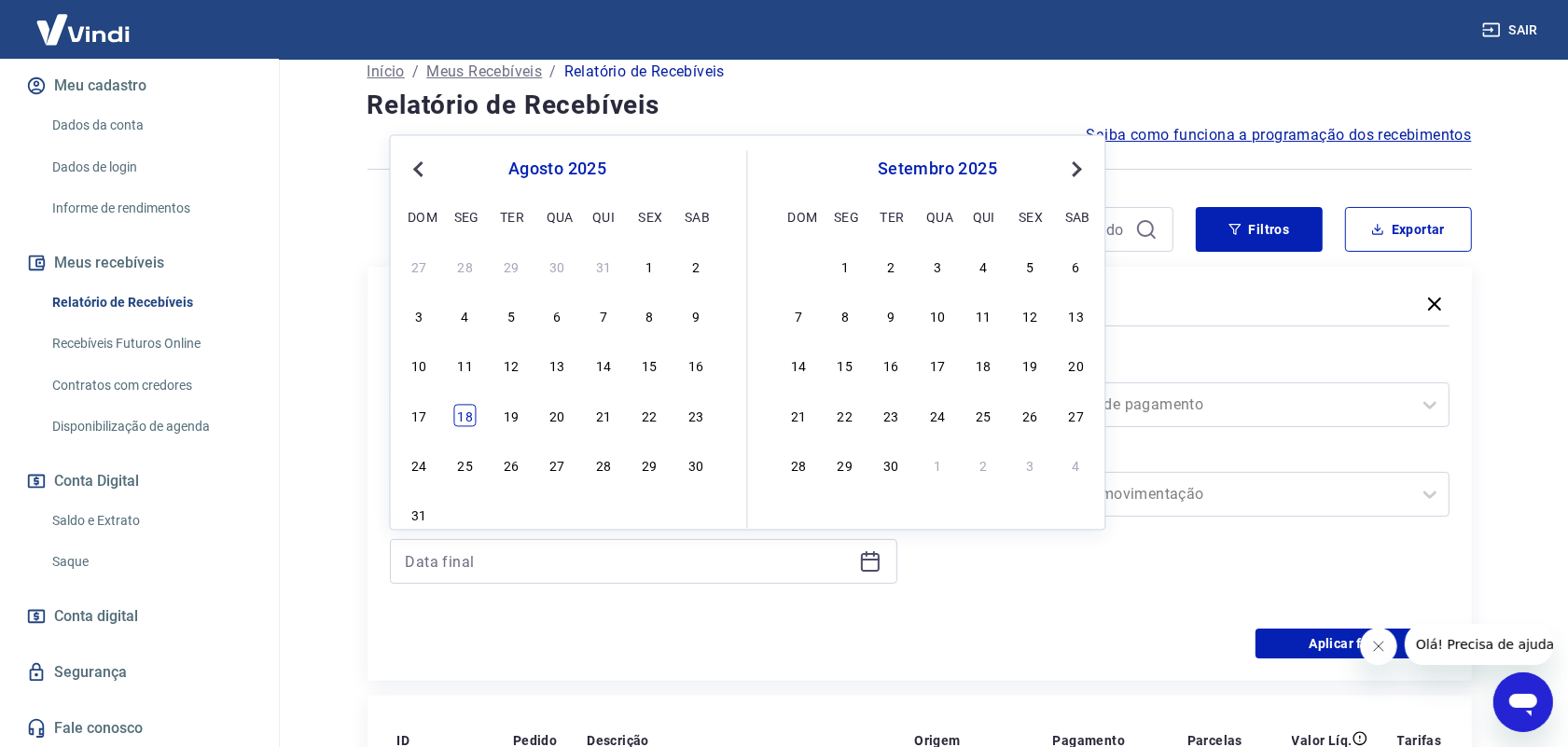
click at [463, 421] on div "18" at bounding box center [466, 415] width 23 height 23
type input "[DATE]"
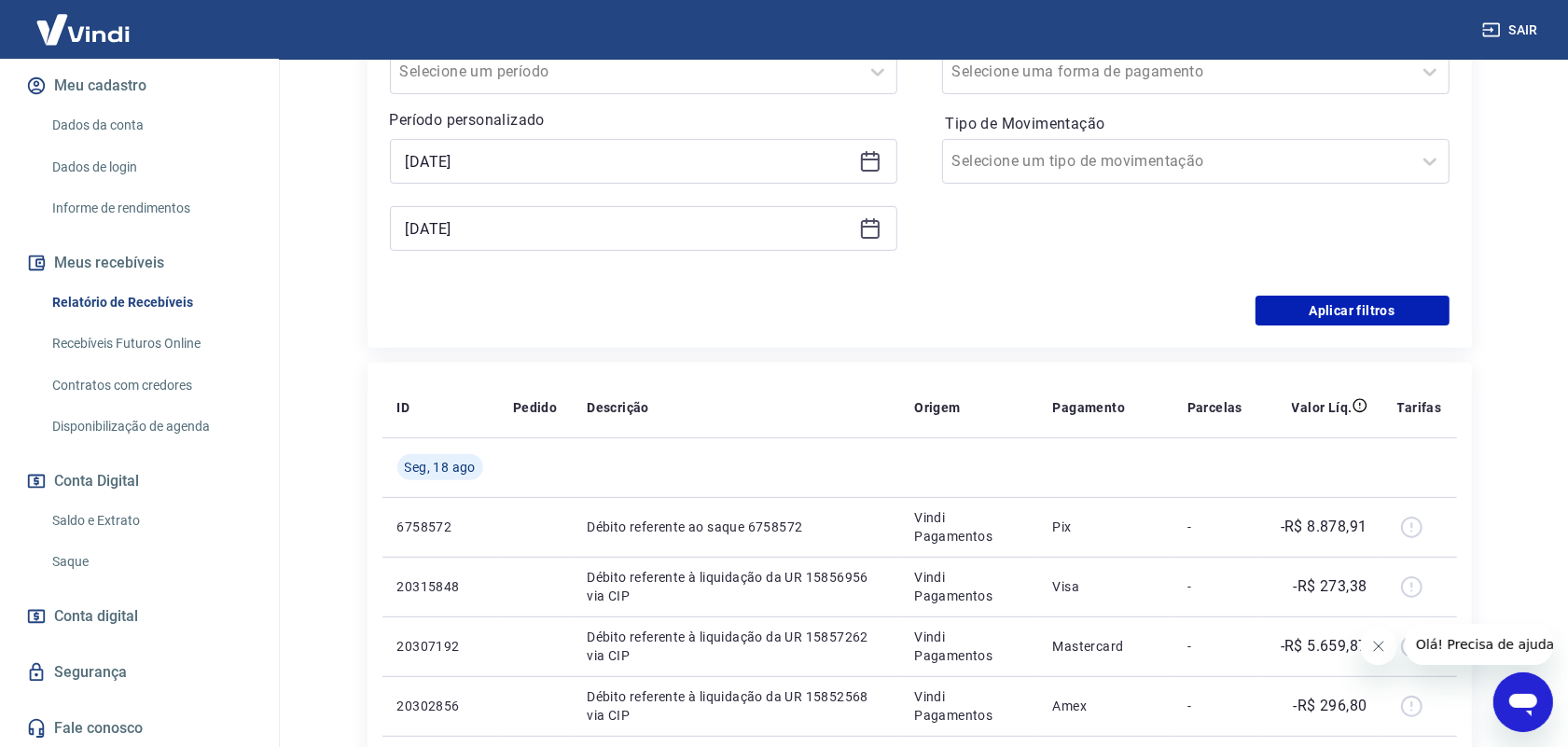
scroll to position [466, 0]
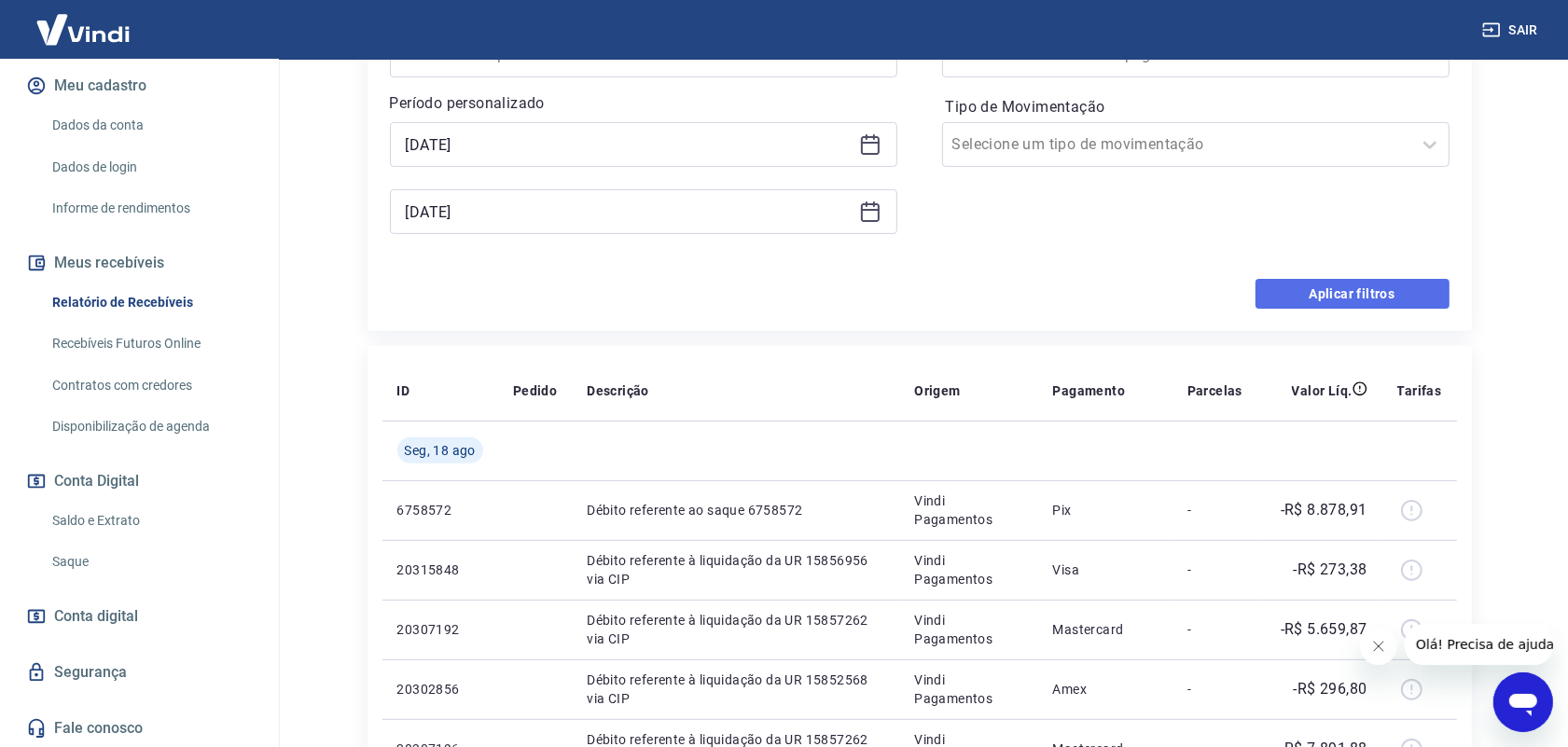
click at [1381, 301] on button "Aplicar filtros" at bounding box center [1352, 293] width 194 height 29
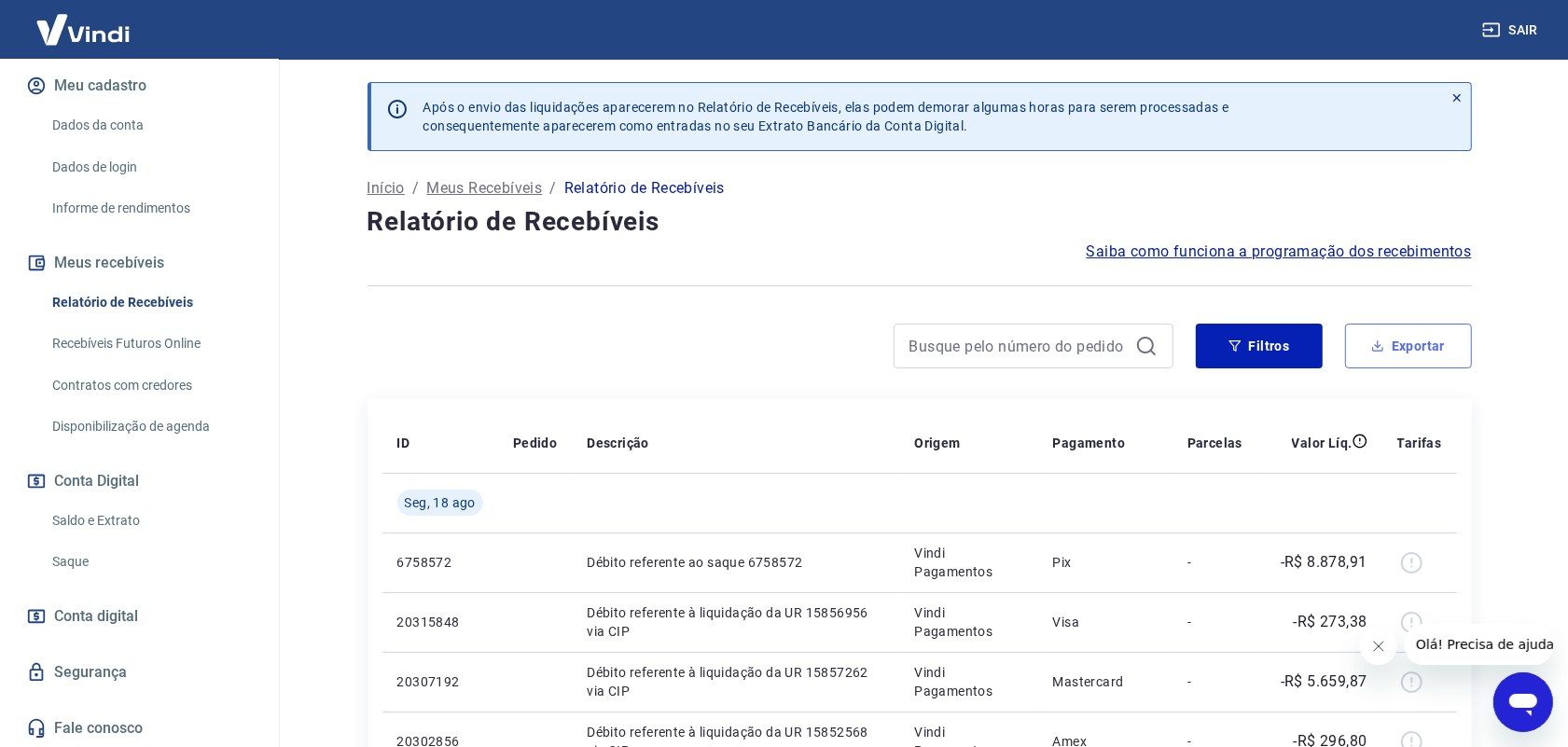
click at [1404, 342] on button "Exportar" at bounding box center [1409, 345] width 127 height 45
type input "[DATE]"
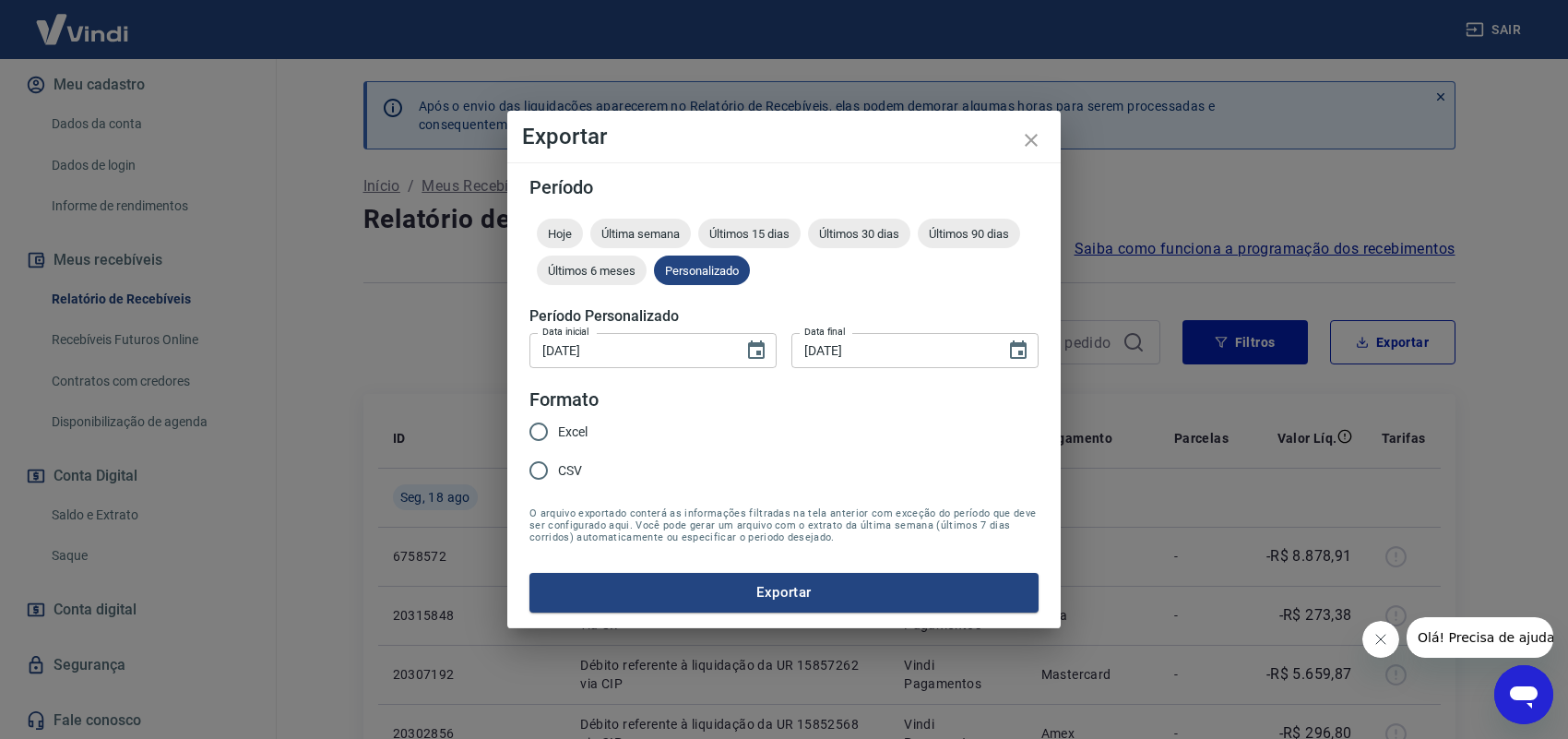
click at [538, 429] on input "Excel" at bounding box center [539, 431] width 38 height 38
radio input "true"
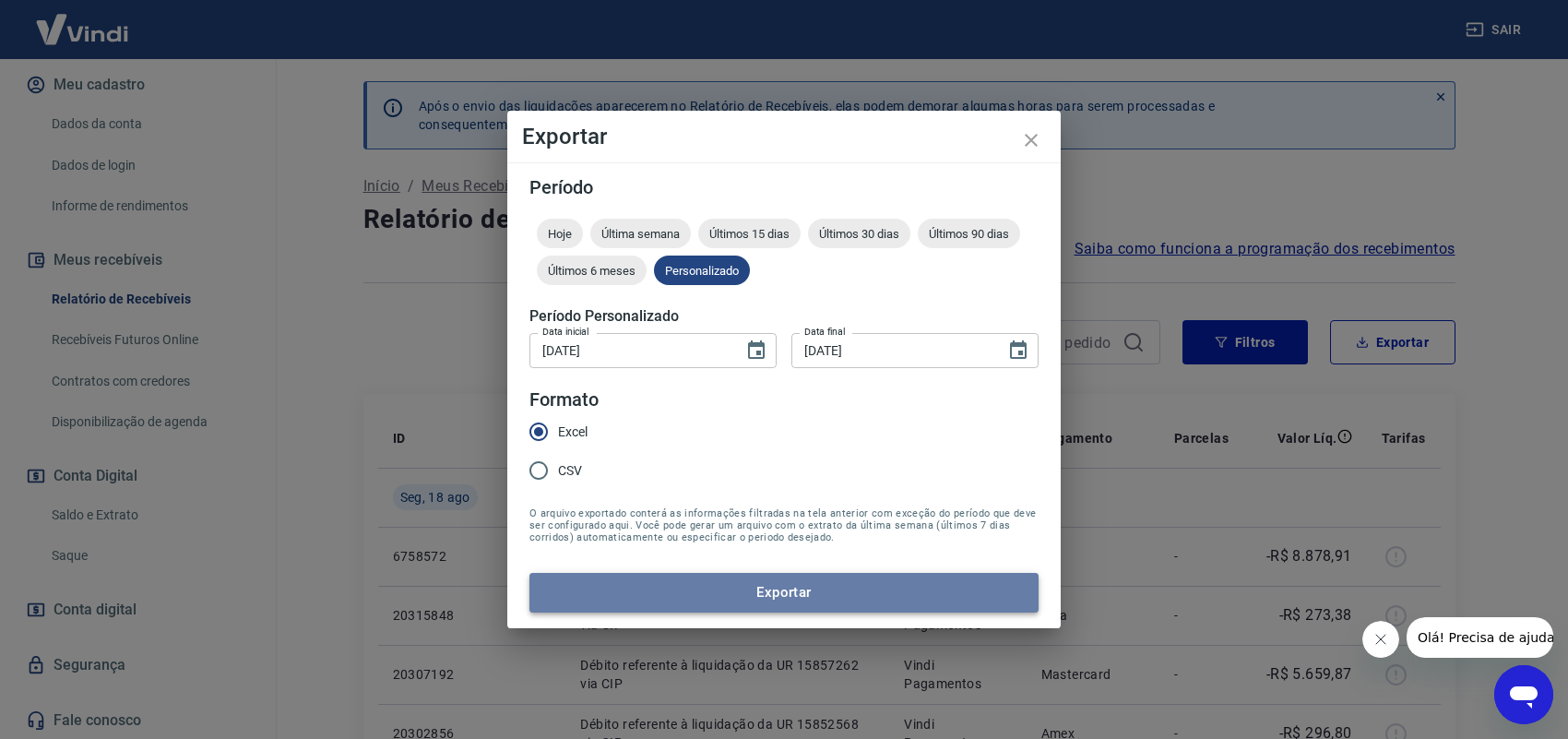
click at [745, 581] on button "Exportar" at bounding box center [784, 592] width 510 height 38
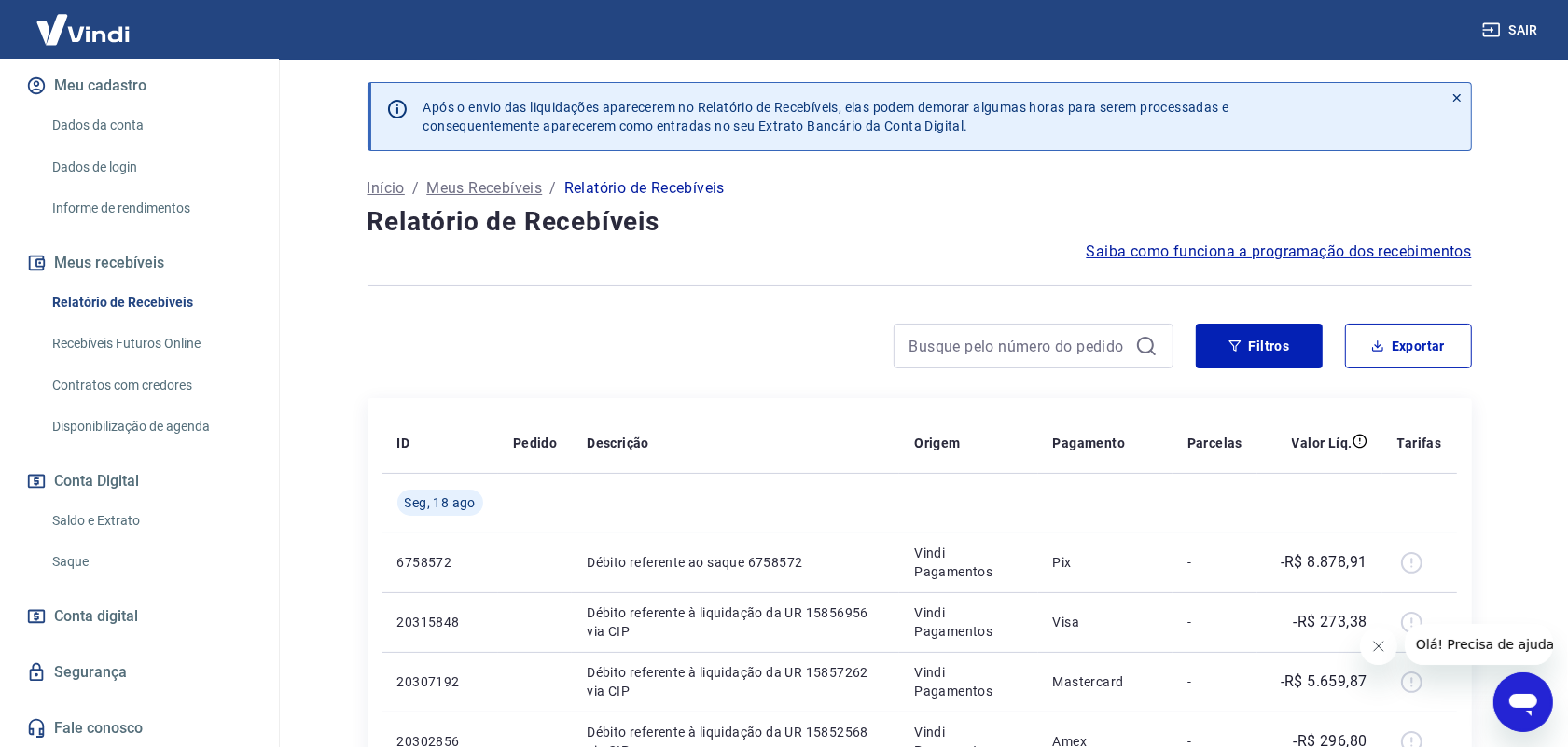
click at [94, 562] on link "Saque" at bounding box center [150, 561] width 212 height 38
